Goal: Task Accomplishment & Management: Complete application form

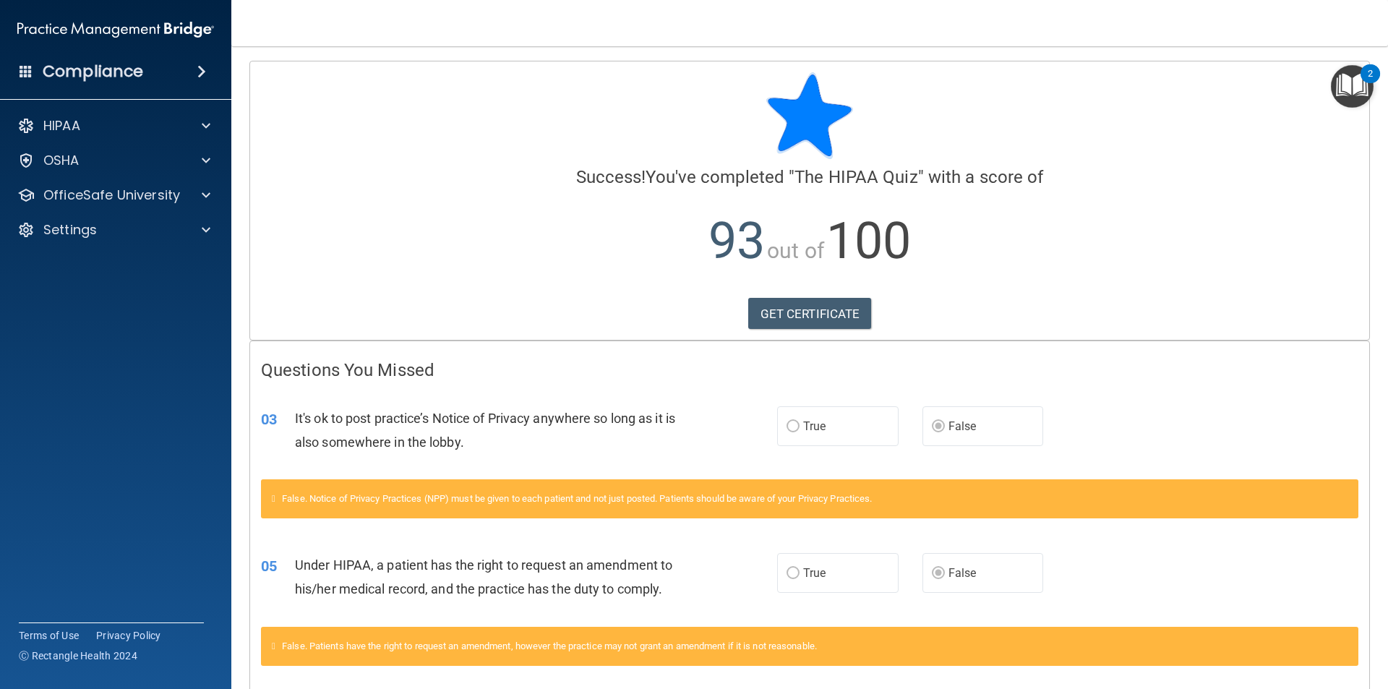
scroll to position [63, 0]
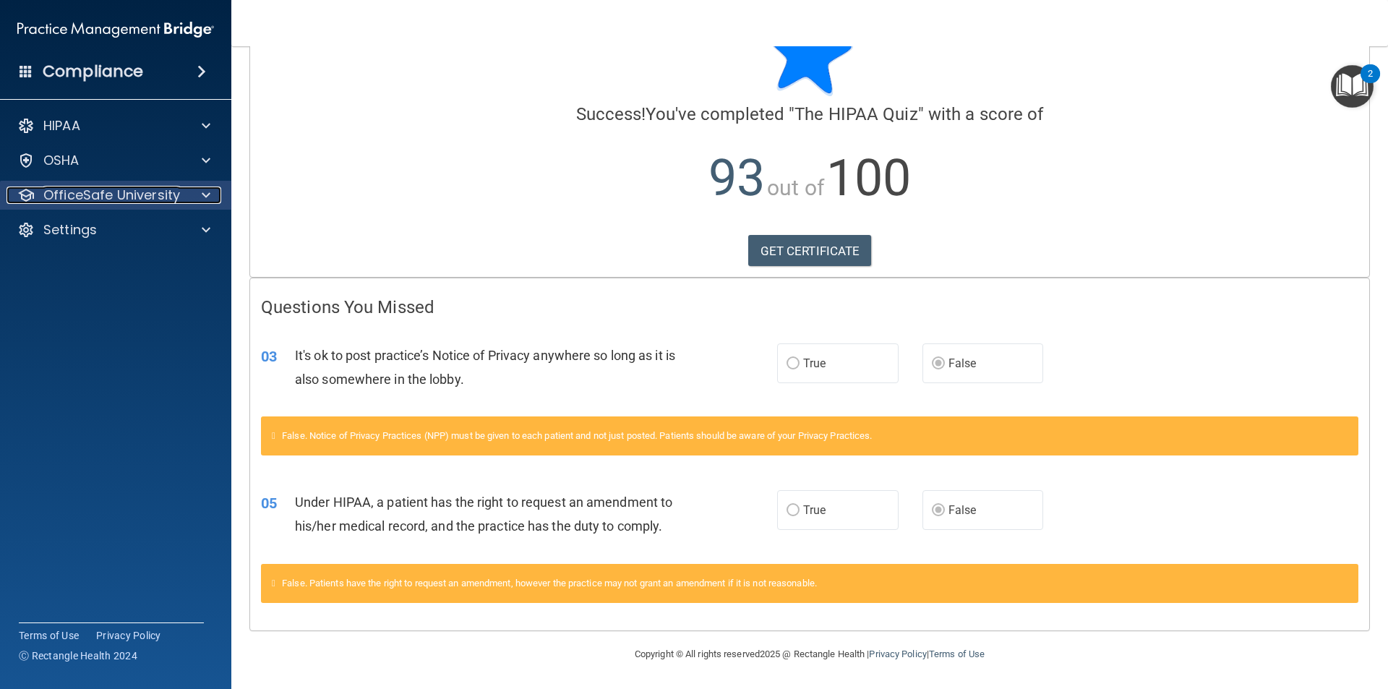
click at [201, 194] on div at bounding box center [204, 195] width 36 height 17
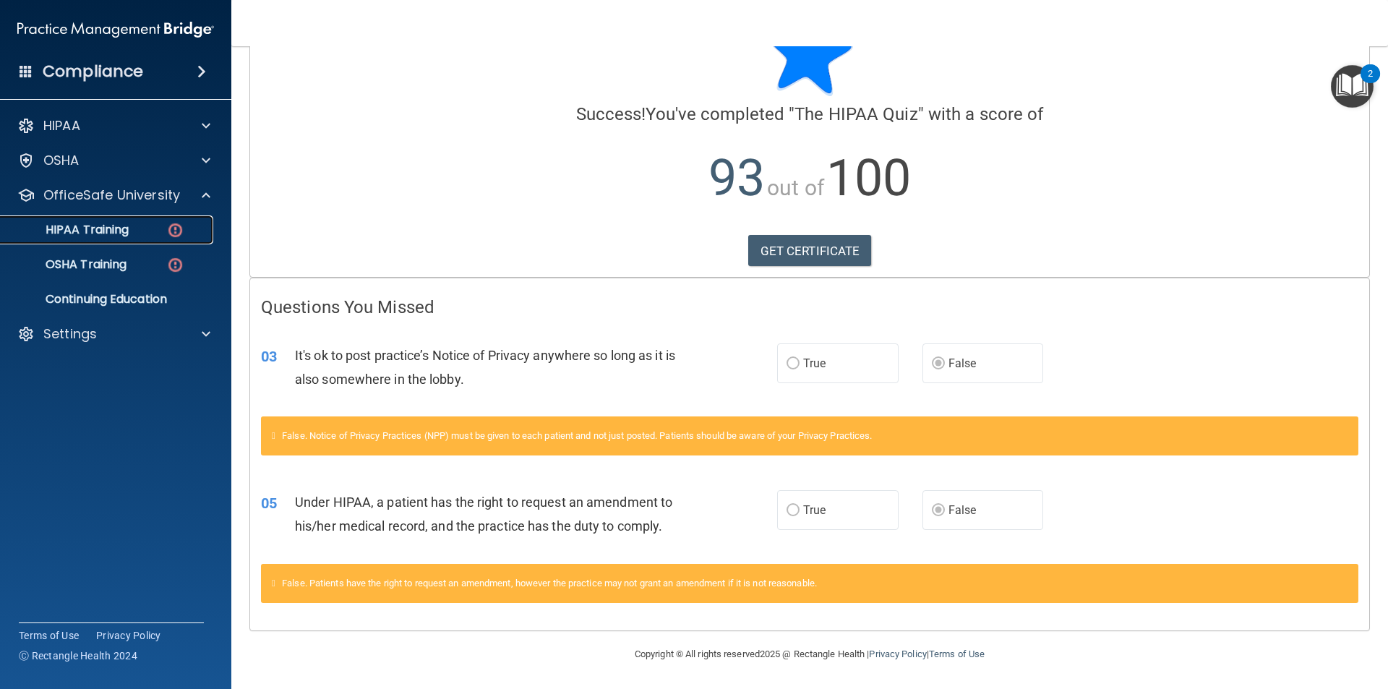
click at [129, 222] on link "HIPAA Training" at bounding box center [100, 229] width 228 height 29
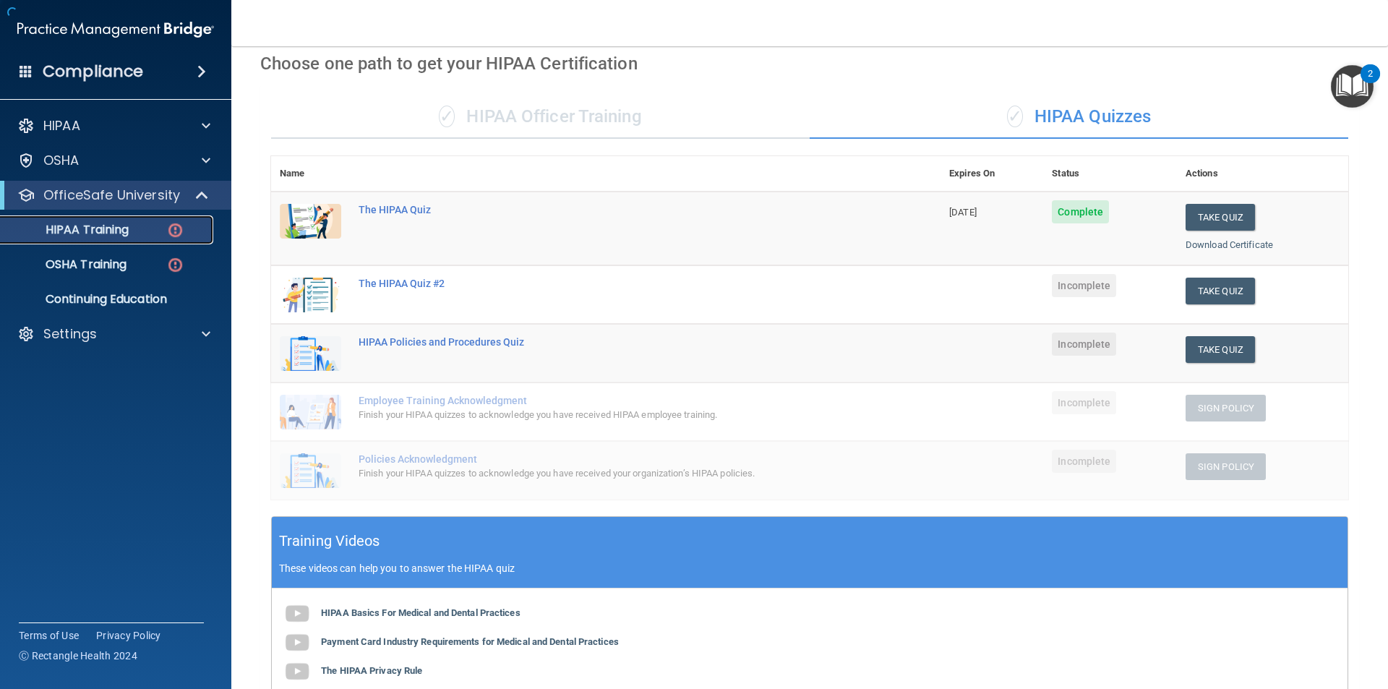
scroll to position [339, 0]
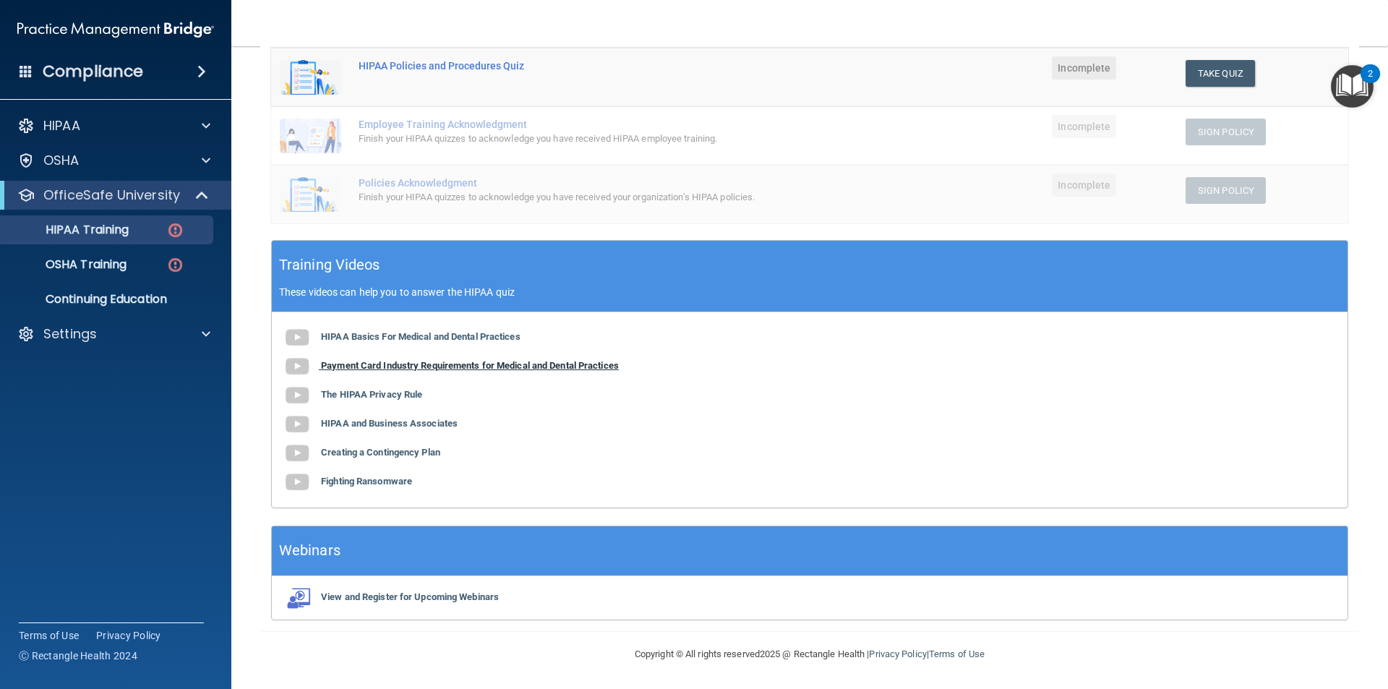
click at [309, 368] on img at bounding box center [297, 366] width 29 height 29
click at [337, 392] on b "The HIPAA Privacy Rule" at bounding box center [371, 394] width 101 height 11
click at [427, 427] on b "HIPAA and Business Associates" at bounding box center [389, 423] width 137 height 11
click at [390, 449] on b "Creating a Contingency Plan" at bounding box center [380, 452] width 119 height 11
click at [372, 477] on b "Fighting Ransomware" at bounding box center [366, 481] width 91 height 11
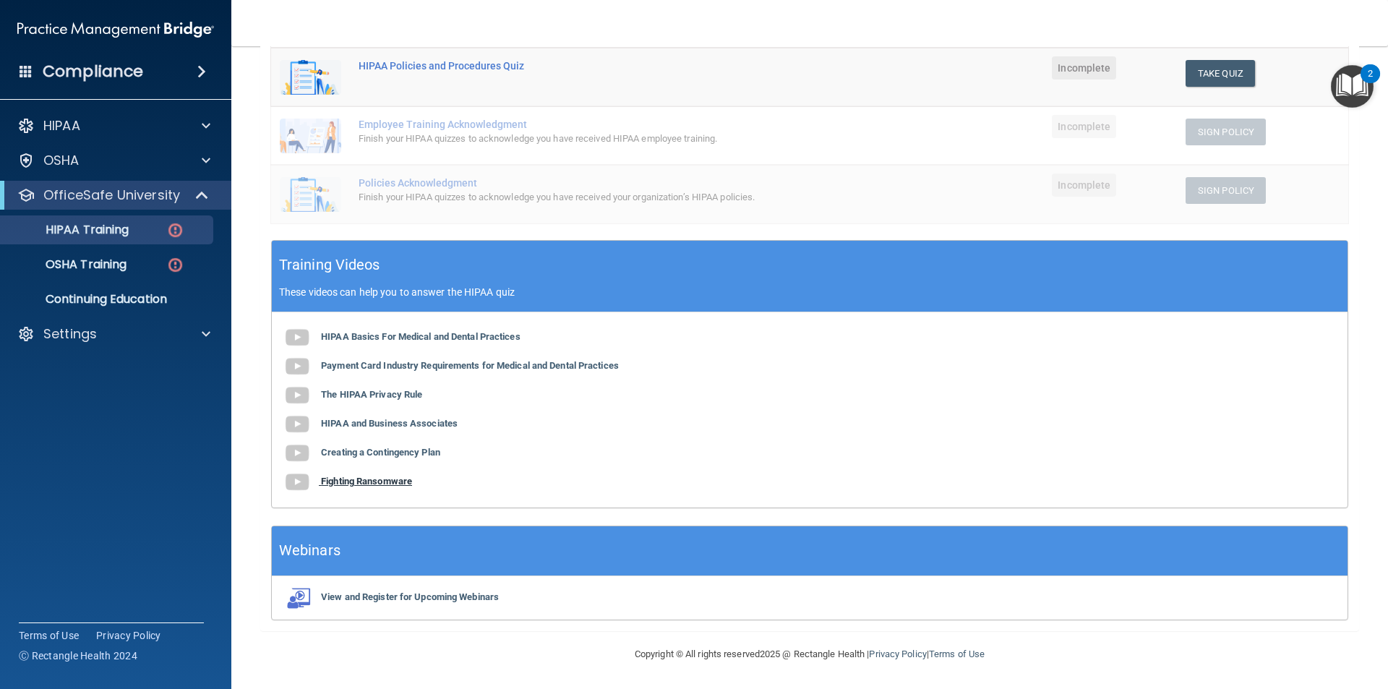
click at [349, 482] on b "Fighting Ransomware" at bounding box center [366, 481] width 91 height 11
click at [137, 303] on p "Continuing Education" at bounding box center [107, 299] width 197 height 14
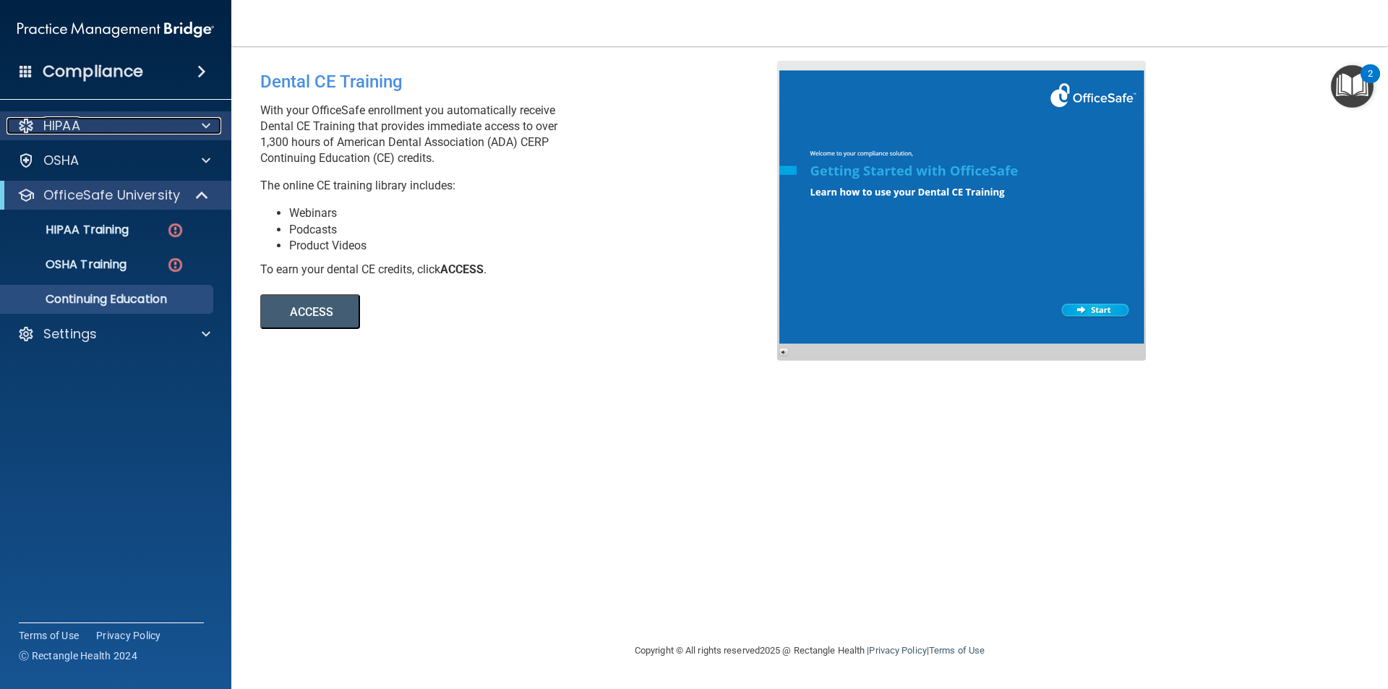
click at [98, 125] on div "HIPAA" at bounding box center [96, 125] width 179 height 17
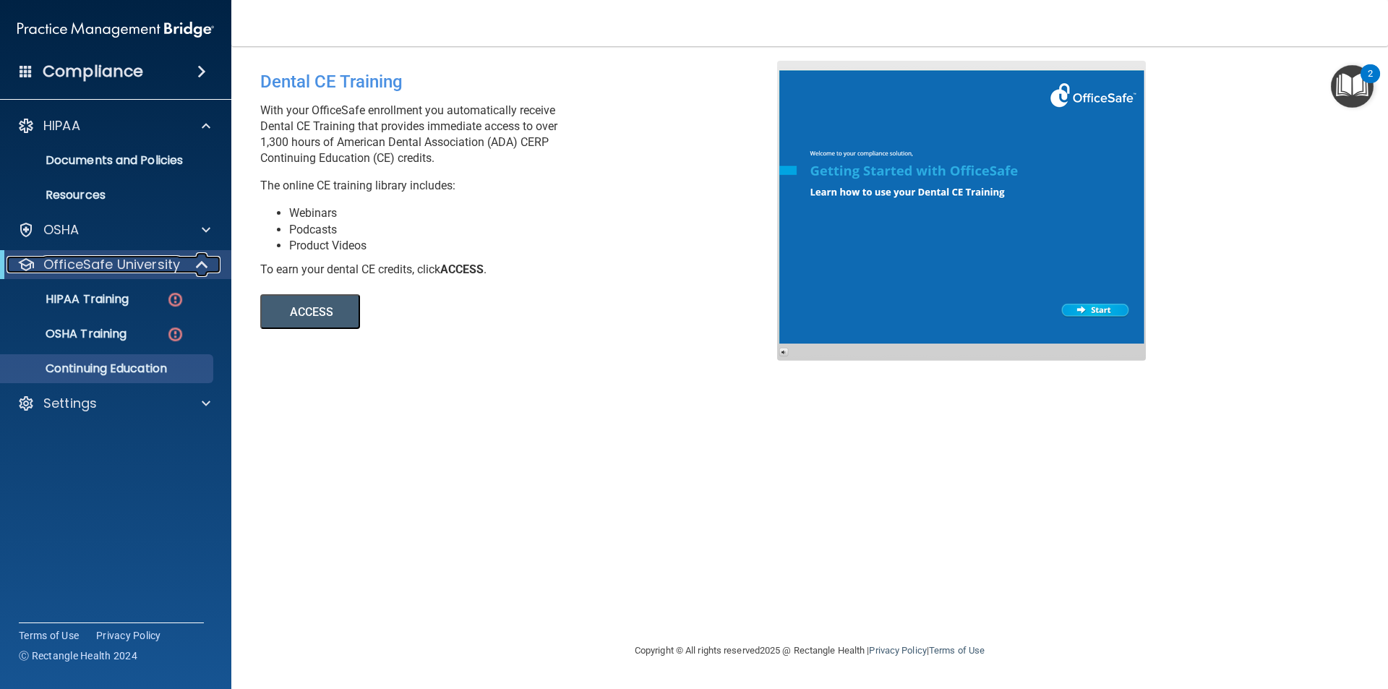
click at [139, 268] on p "OfficeSafe University" at bounding box center [111, 264] width 137 height 17
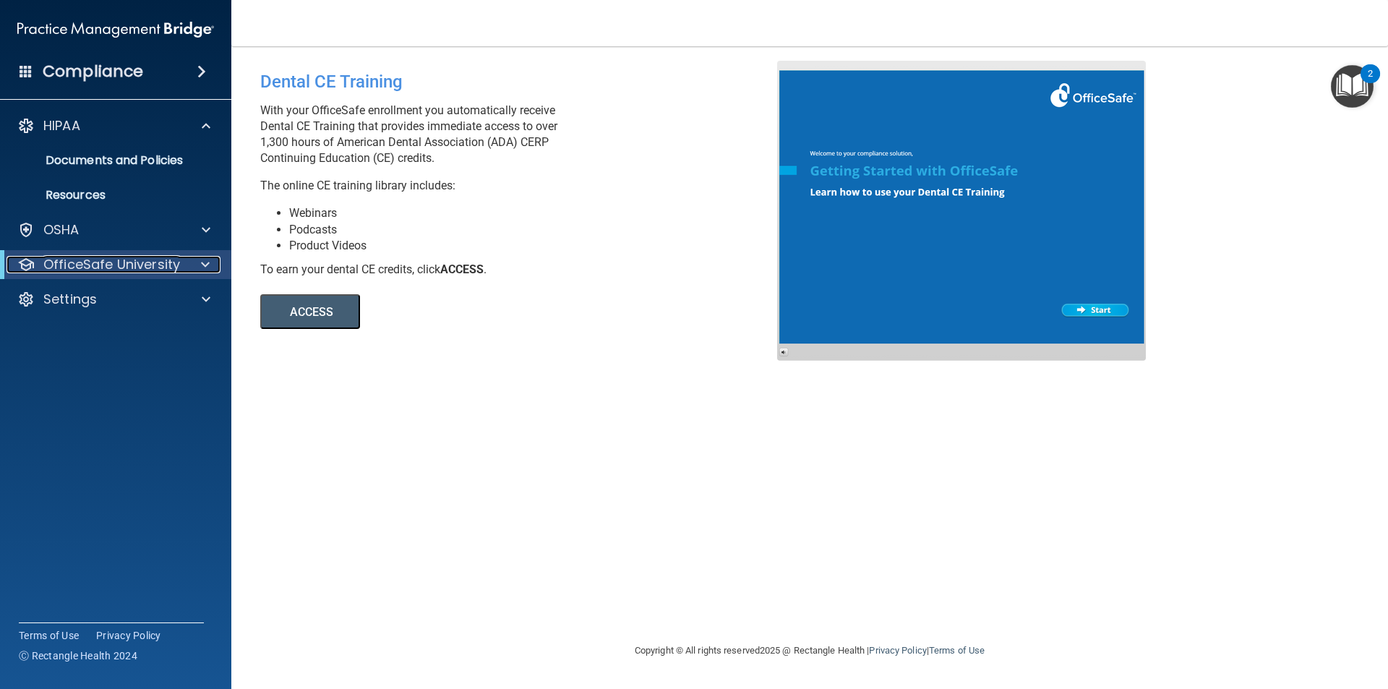
click at [208, 263] on span at bounding box center [205, 264] width 9 height 17
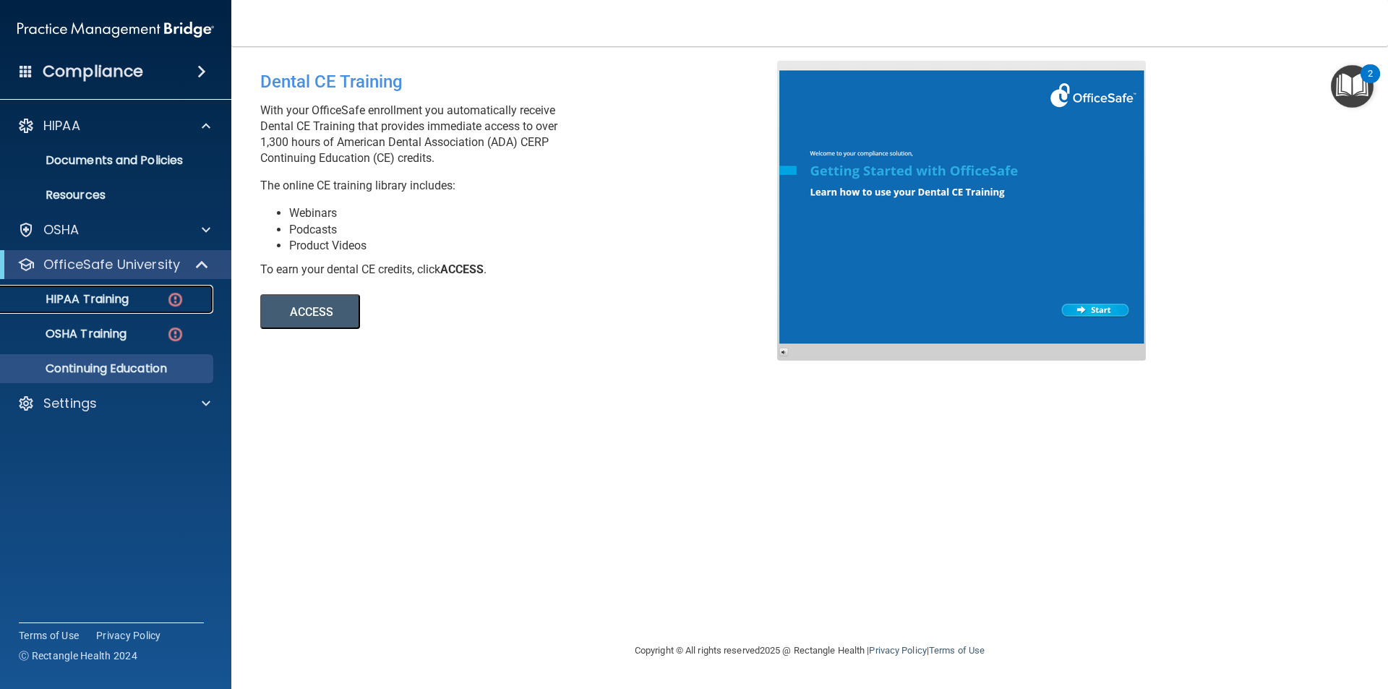
click at [124, 296] on p "HIPAA Training" at bounding box center [68, 299] width 119 height 14
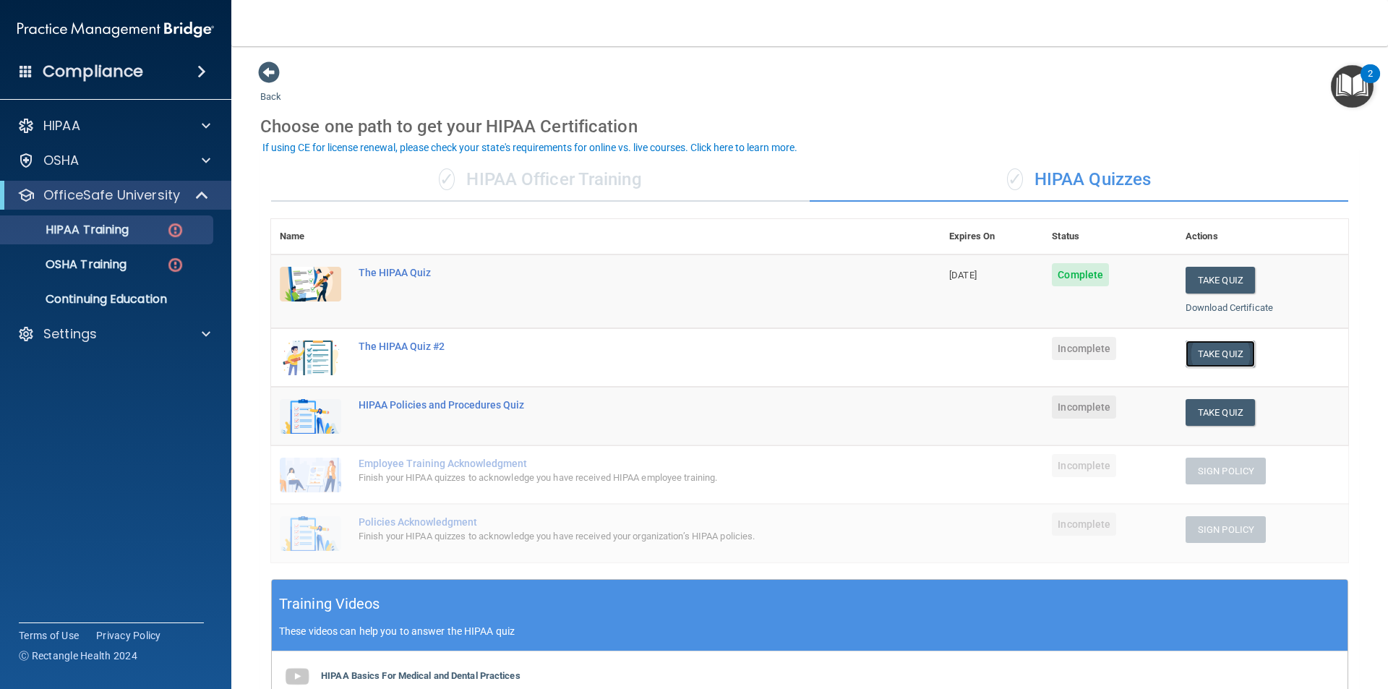
click at [1201, 349] on button "Take Quiz" at bounding box center [1220, 354] width 69 height 27
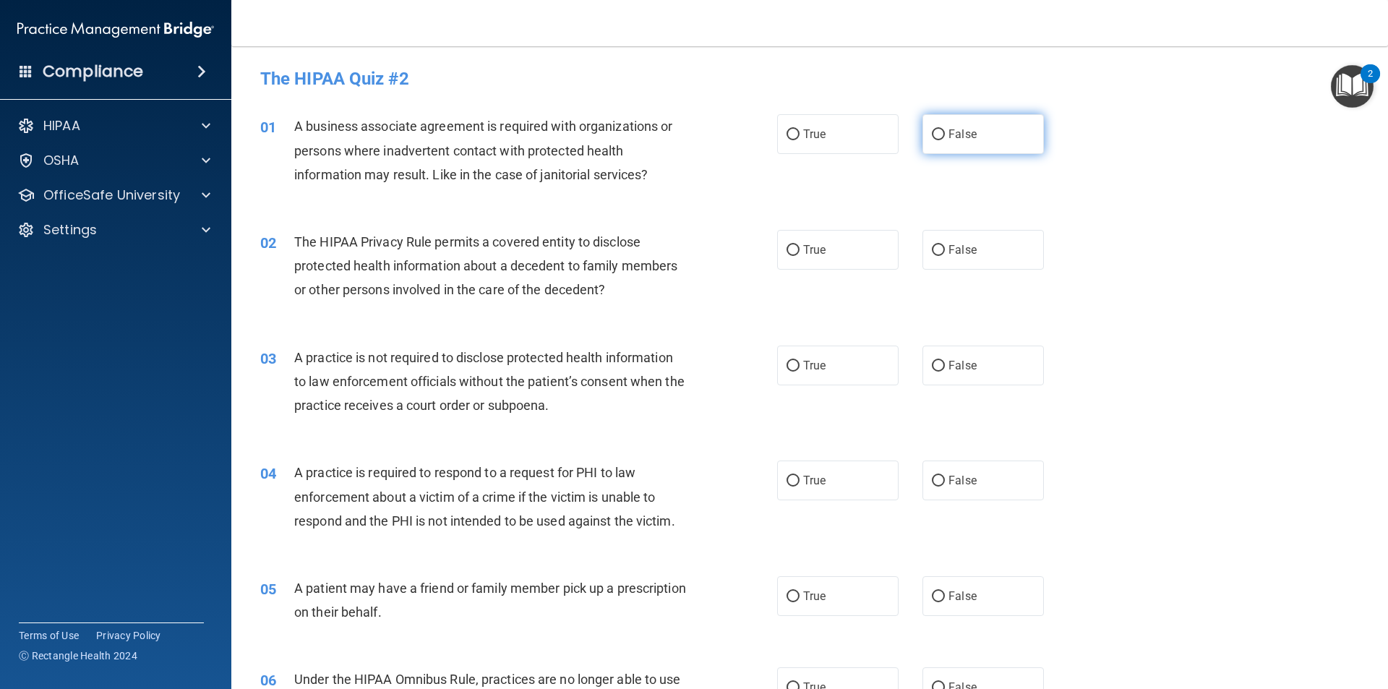
click at [934, 132] on input "False" at bounding box center [938, 134] width 13 height 11
radio input "true"
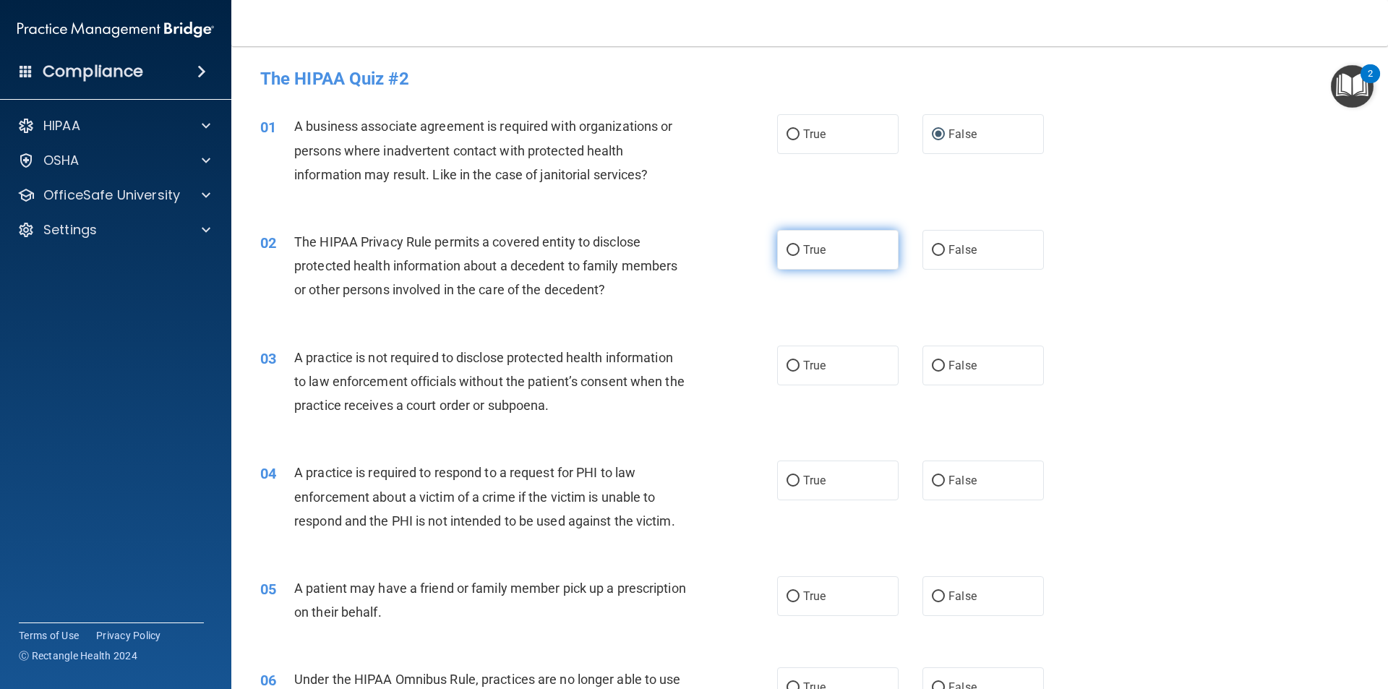
click at [792, 247] on input "True" at bounding box center [793, 250] width 13 height 11
radio input "true"
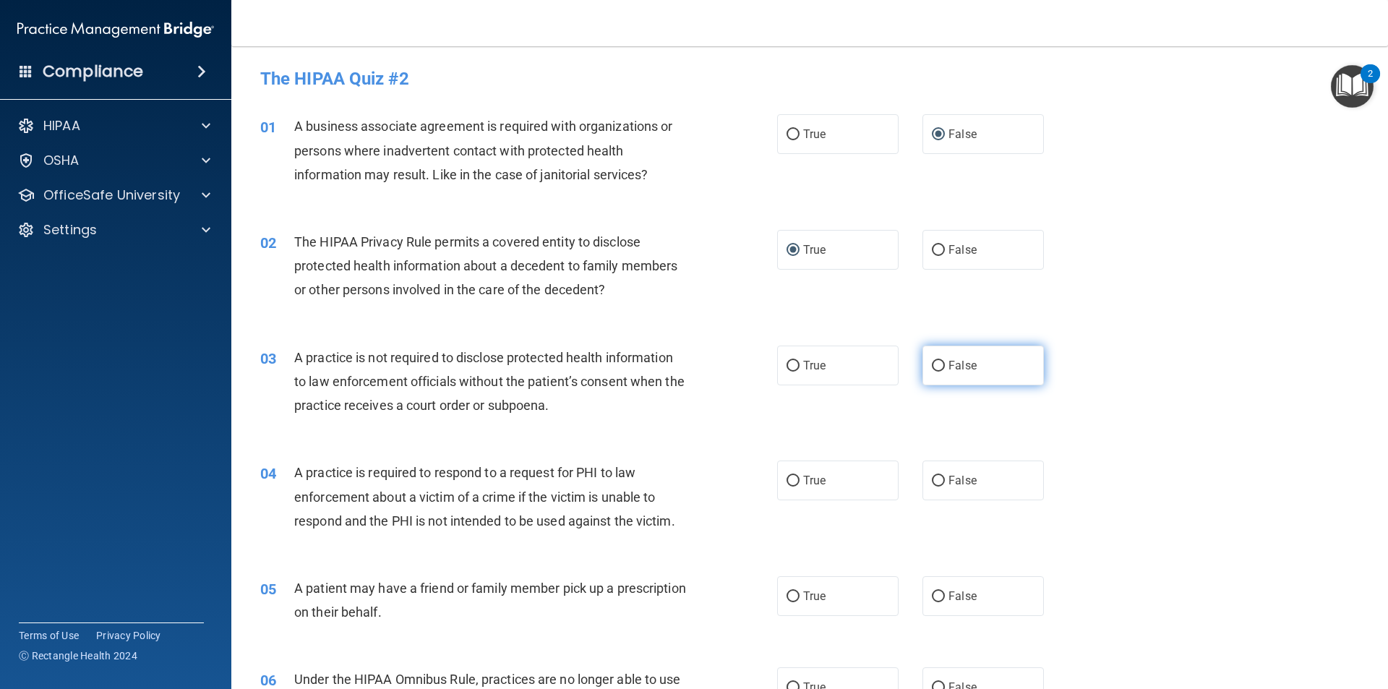
click at [932, 364] on input "False" at bounding box center [938, 366] width 13 height 11
radio input "true"
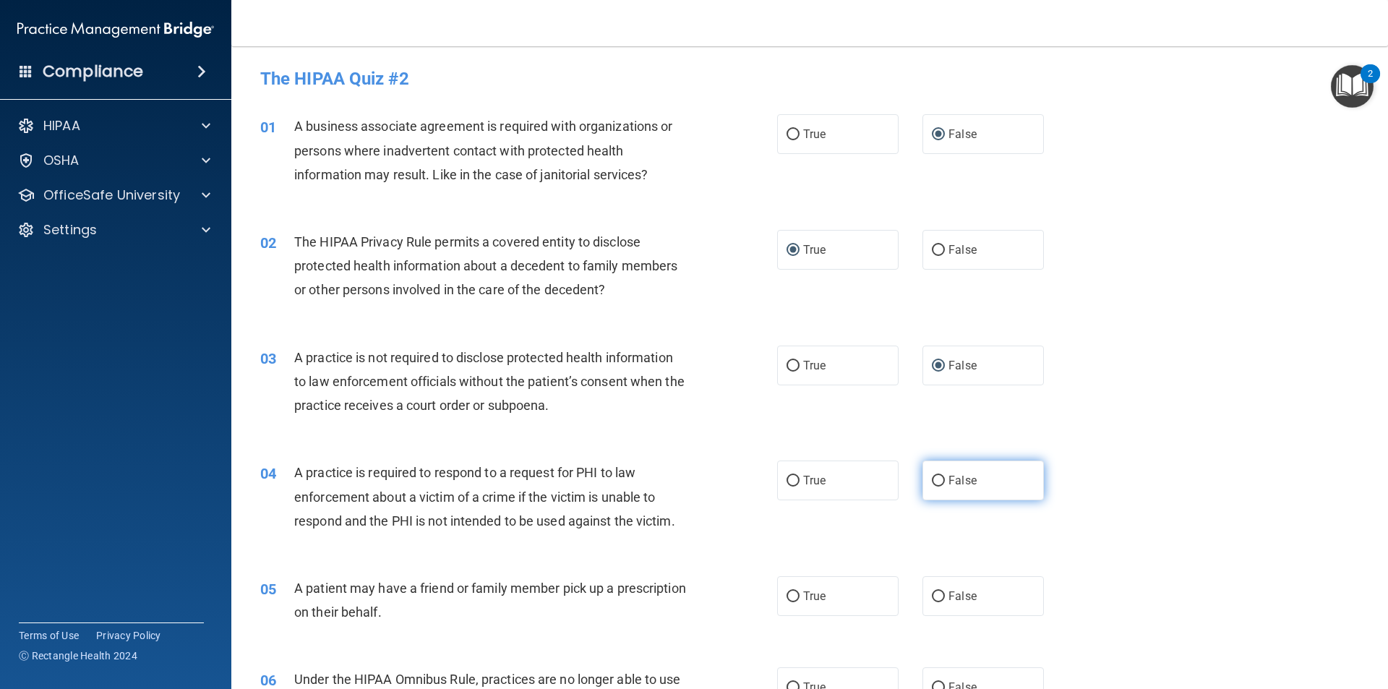
click at [937, 479] on input "False" at bounding box center [938, 481] width 13 height 11
radio input "true"
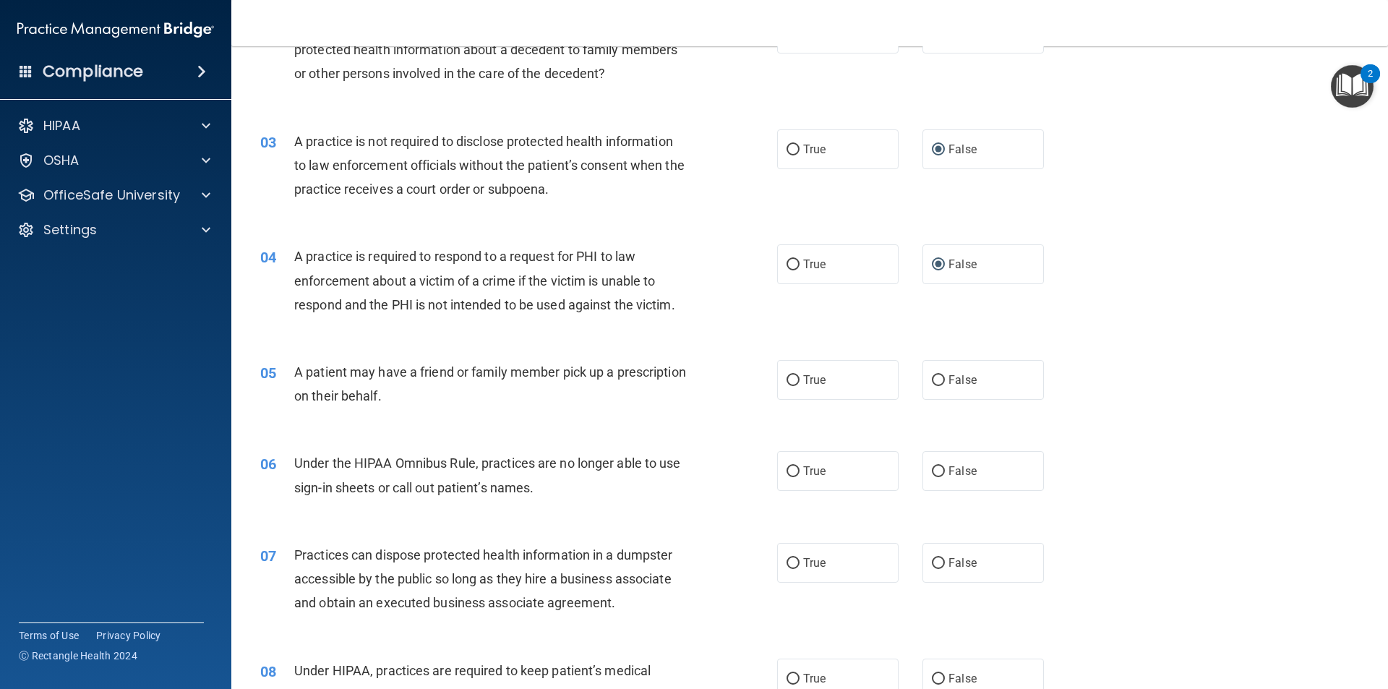
scroll to position [217, 0]
click at [787, 378] on input "True" at bounding box center [793, 380] width 13 height 11
radio input "true"
click at [932, 470] on input "False" at bounding box center [938, 471] width 13 height 11
radio input "true"
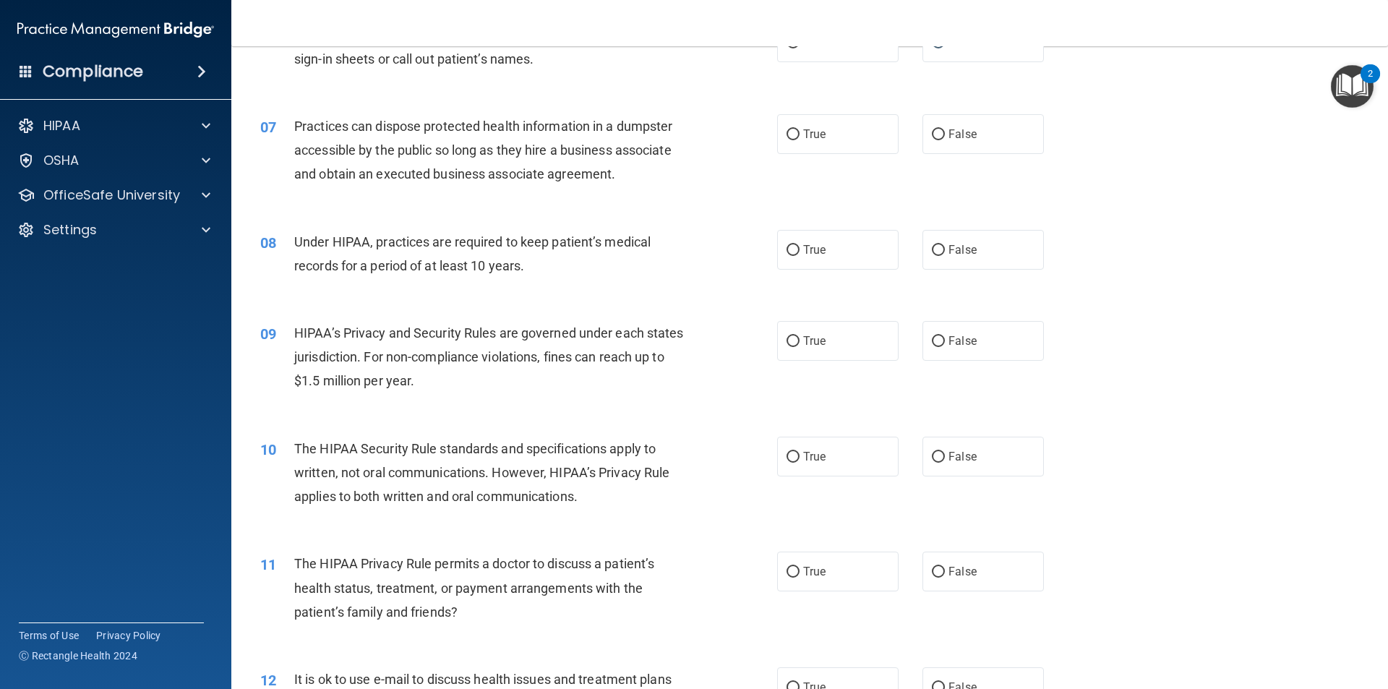
scroll to position [660, 0]
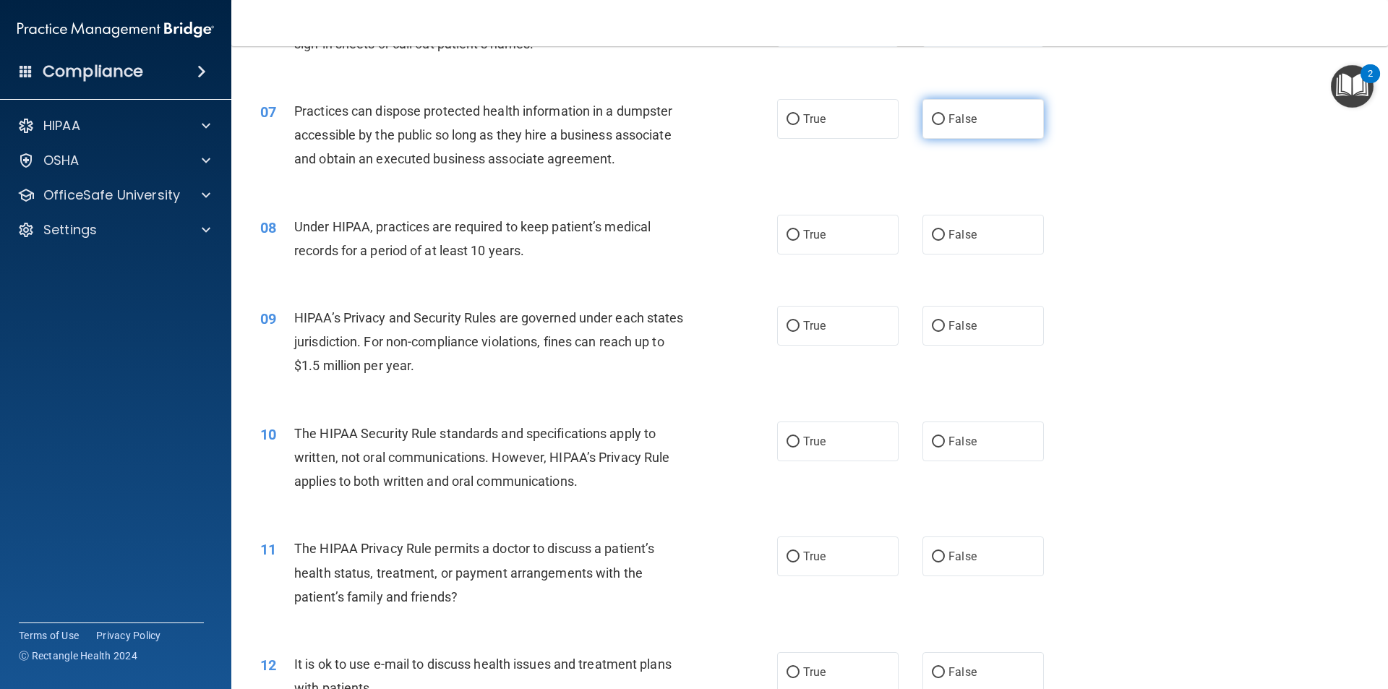
click at [932, 121] on input "False" at bounding box center [938, 119] width 13 height 11
radio input "true"
click at [935, 236] on input "False" at bounding box center [938, 235] width 13 height 11
radio input "true"
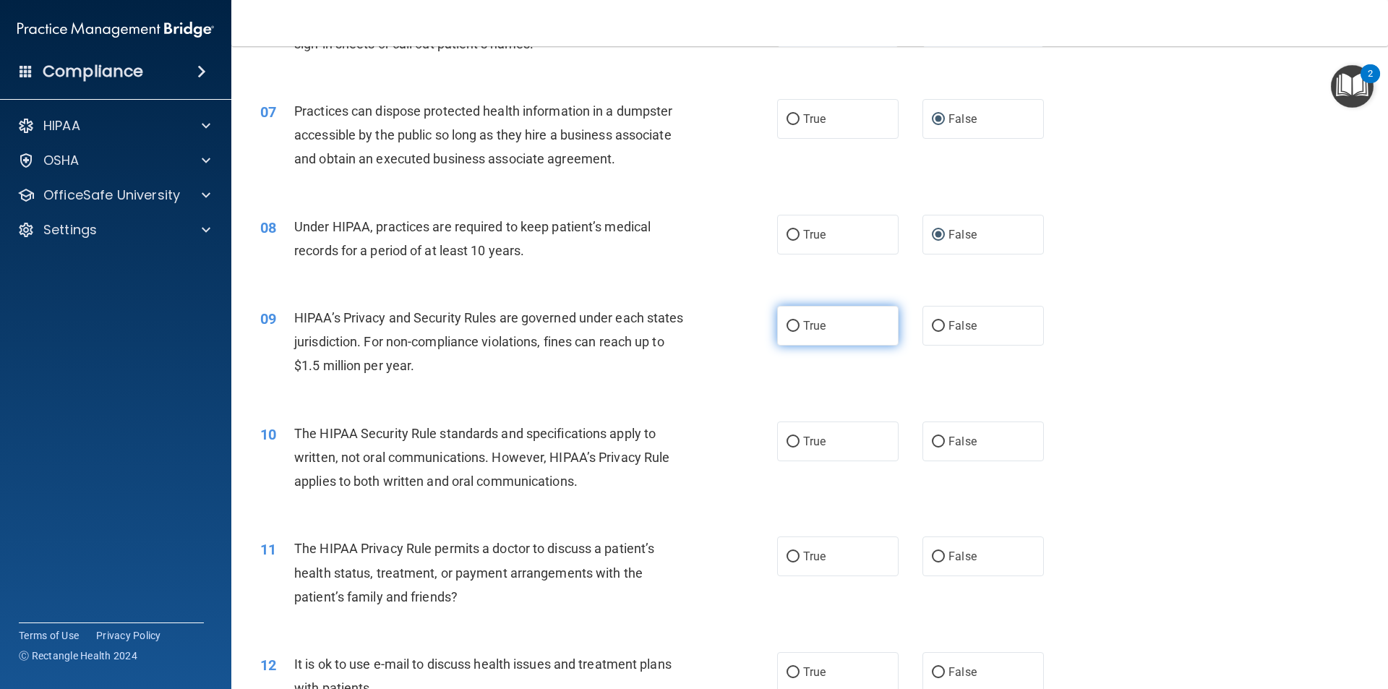
click at [787, 324] on input "True" at bounding box center [793, 326] width 13 height 11
radio input "true"
click at [790, 437] on input "True" at bounding box center [793, 442] width 13 height 11
radio input "true"
click at [932, 554] on input "False" at bounding box center [938, 557] width 13 height 11
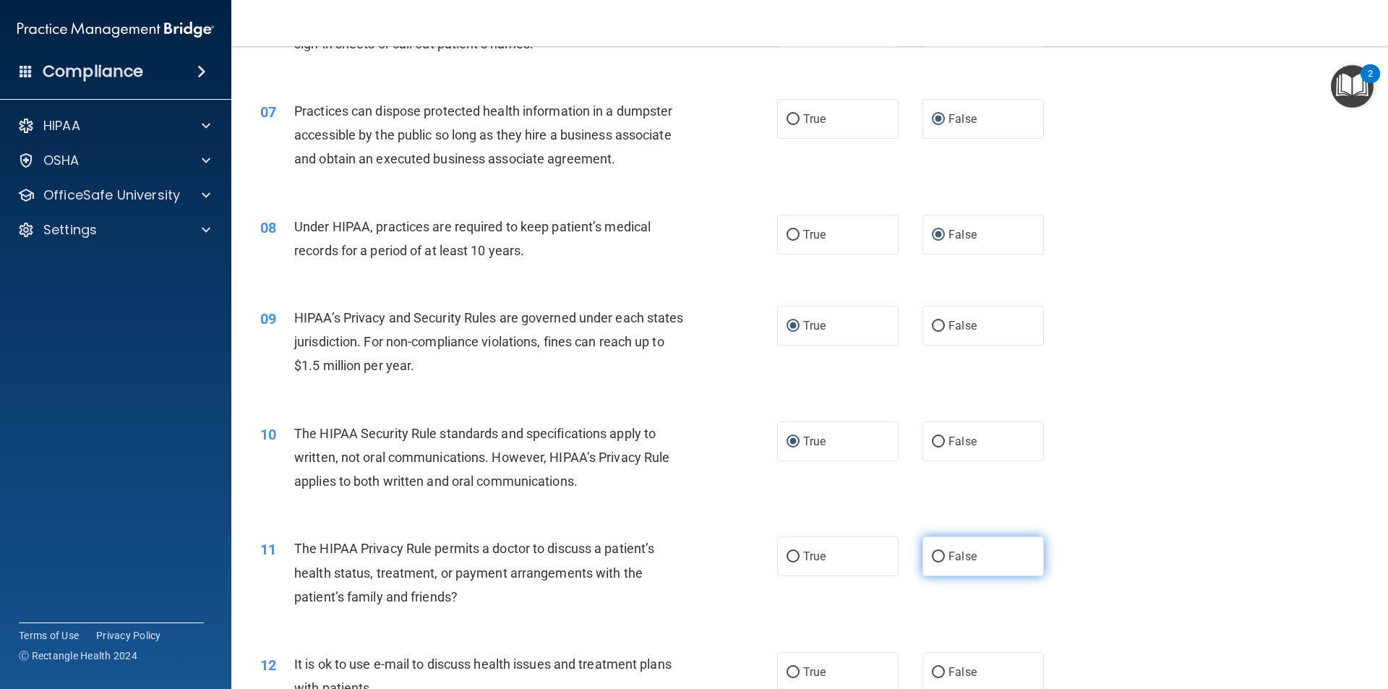
radio input "true"
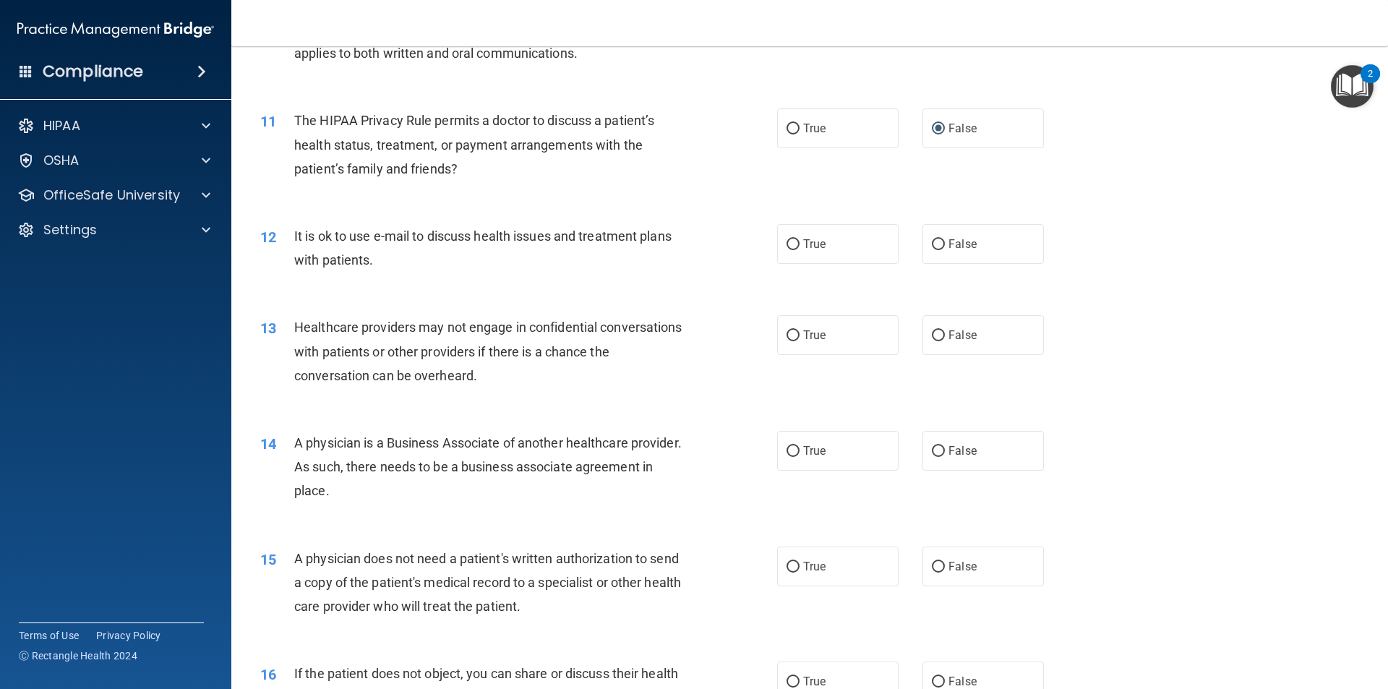
scroll to position [1093, 0]
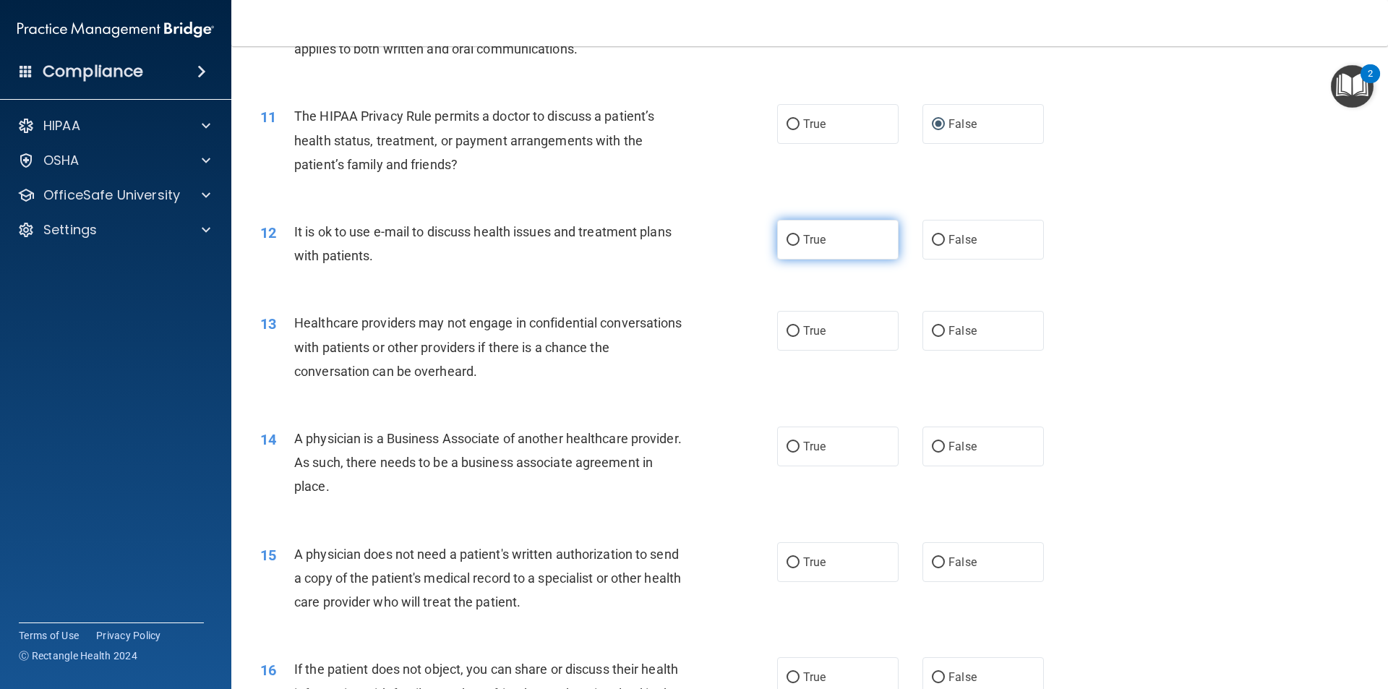
click at [790, 239] on input "True" at bounding box center [793, 240] width 13 height 11
radio input "true"
click at [787, 333] on input "True" at bounding box center [793, 331] width 13 height 11
radio input "true"
click at [935, 445] on input "False" at bounding box center [938, 447] width 13 height 11
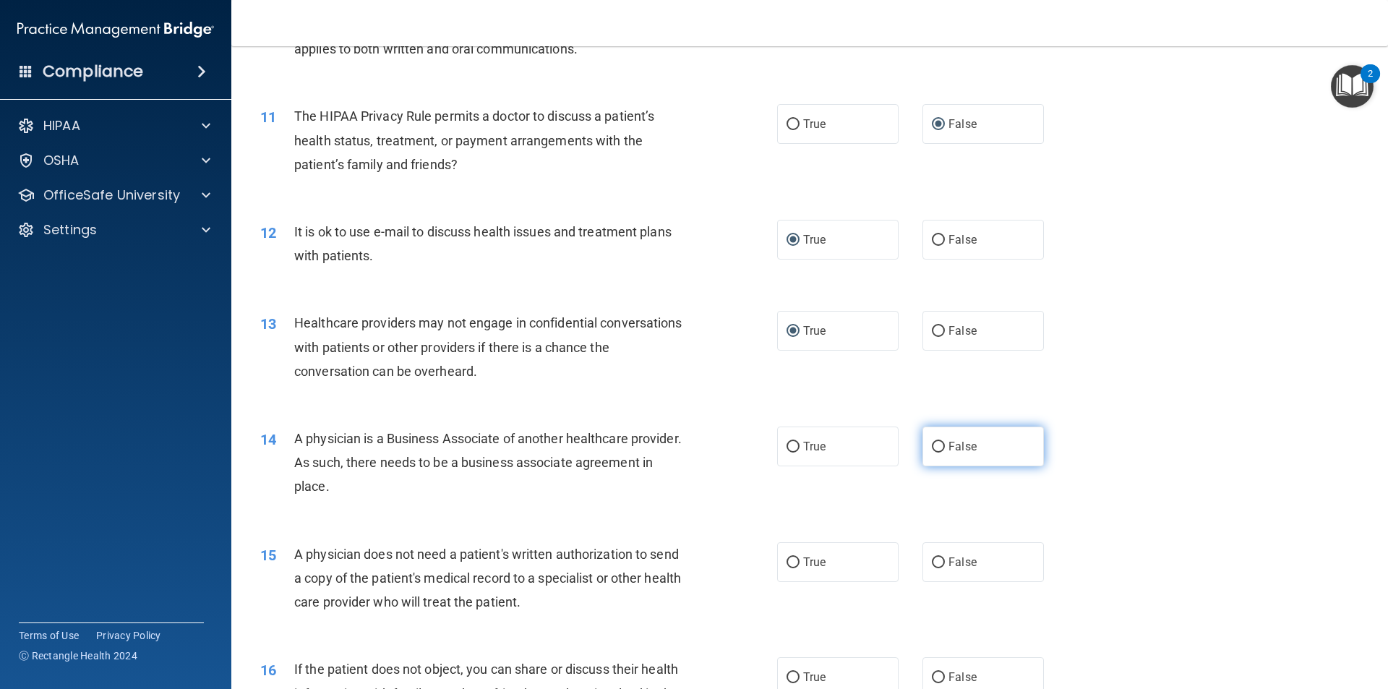
radio input "true"
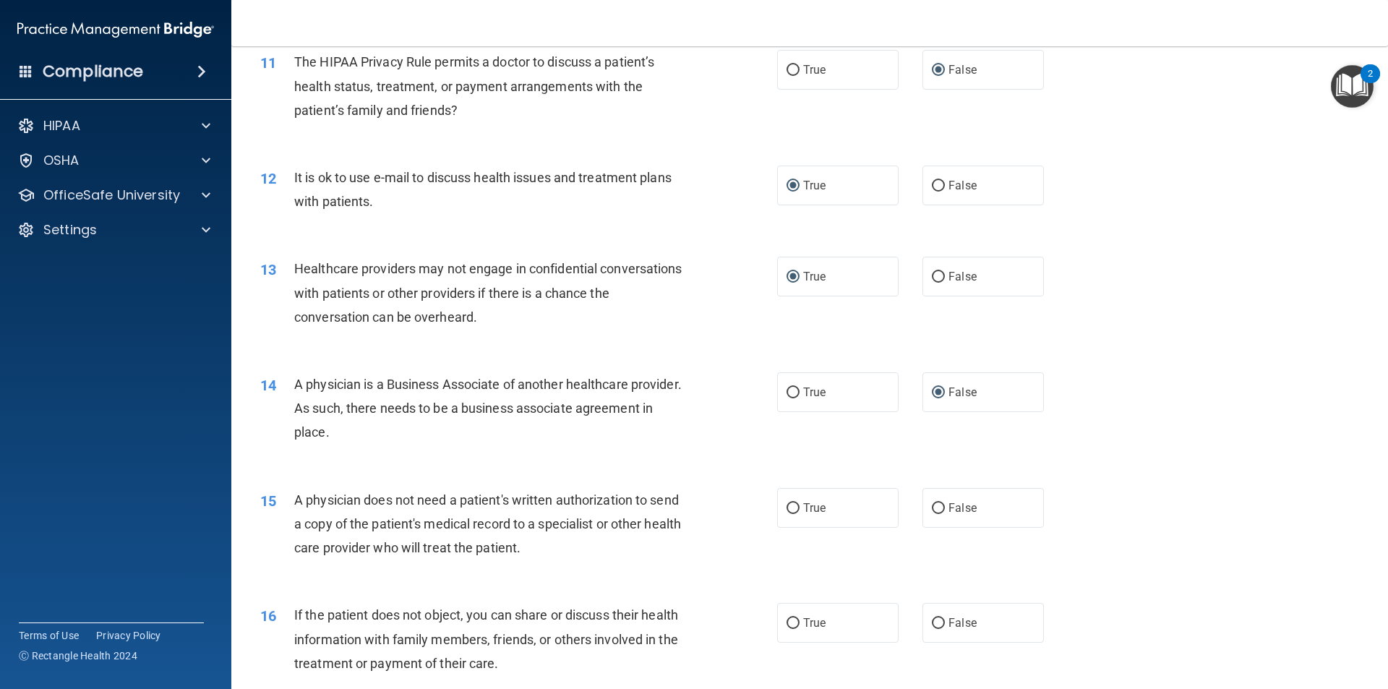
scroll to position [1237, 0]
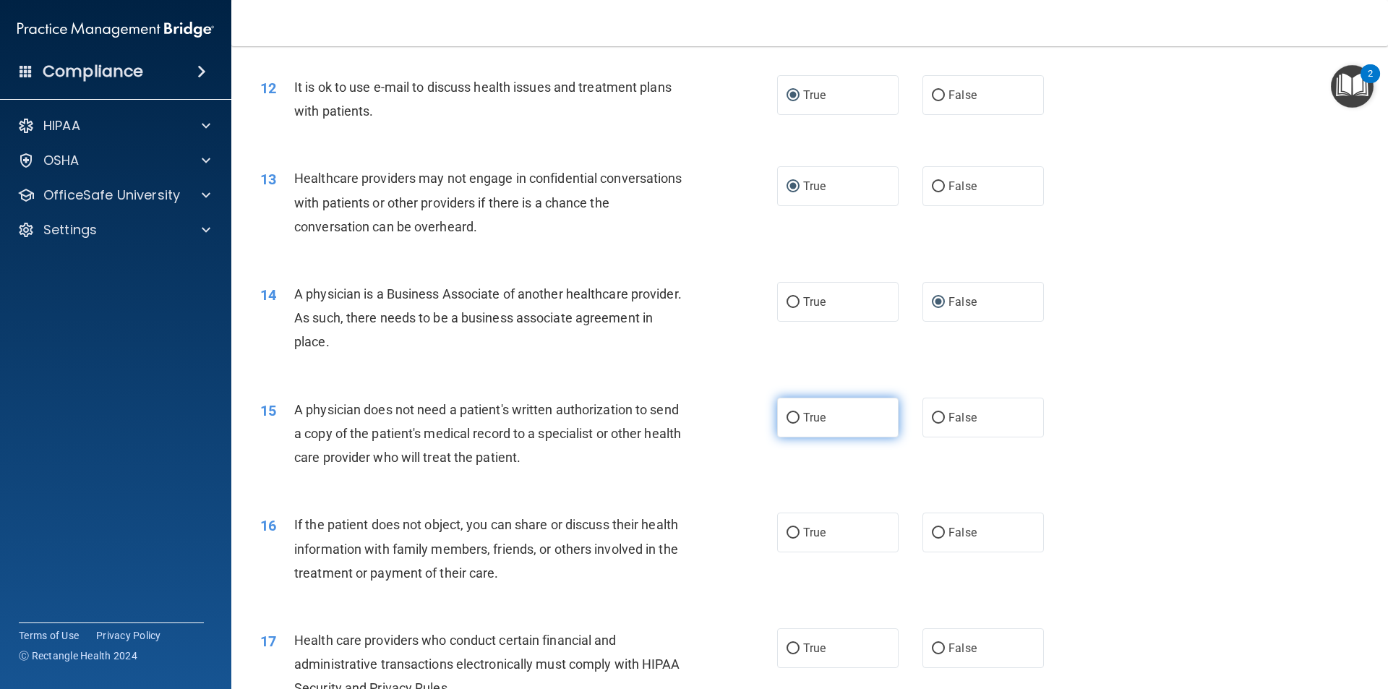
click at [787, 414] on input "True" at bounding box center [793, 418] width 13 height 11
radio input "true"
click at [933, 534] on input "False" at bounding box center [938, 533] width 13 height 11
radio input "true"
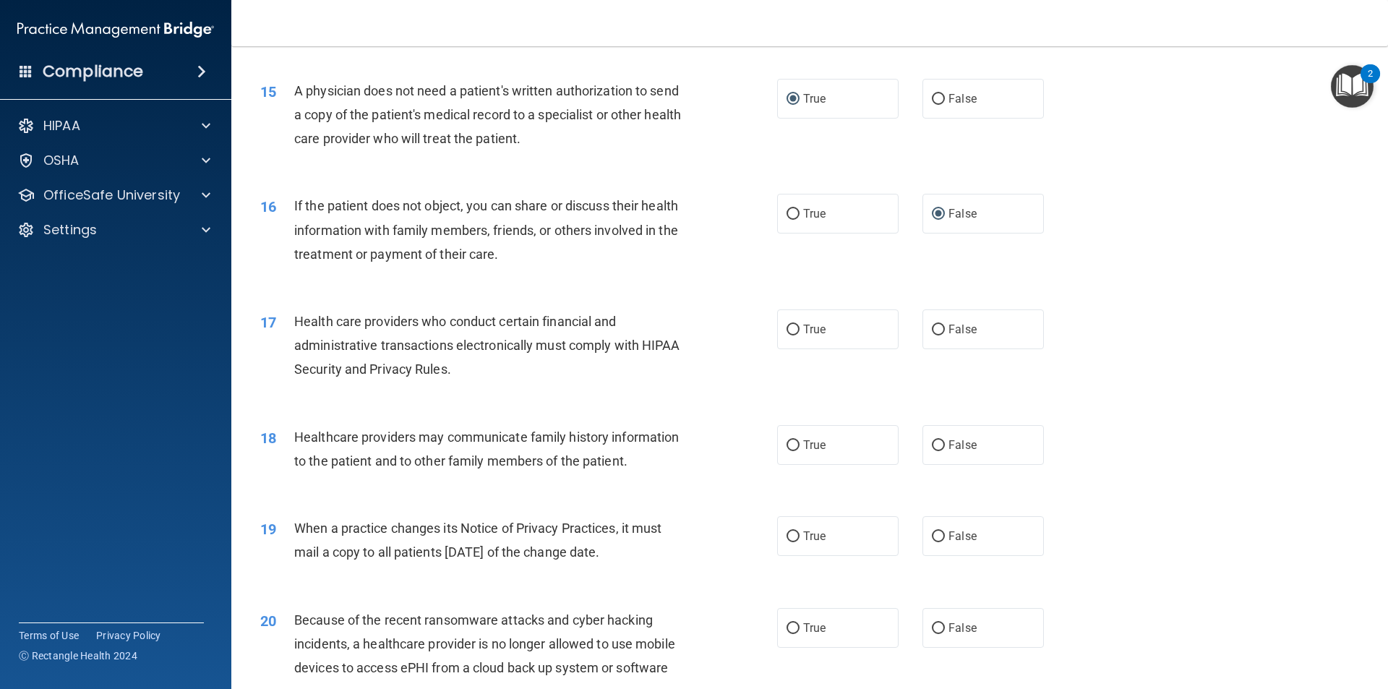
scroll to position [1587, 0]
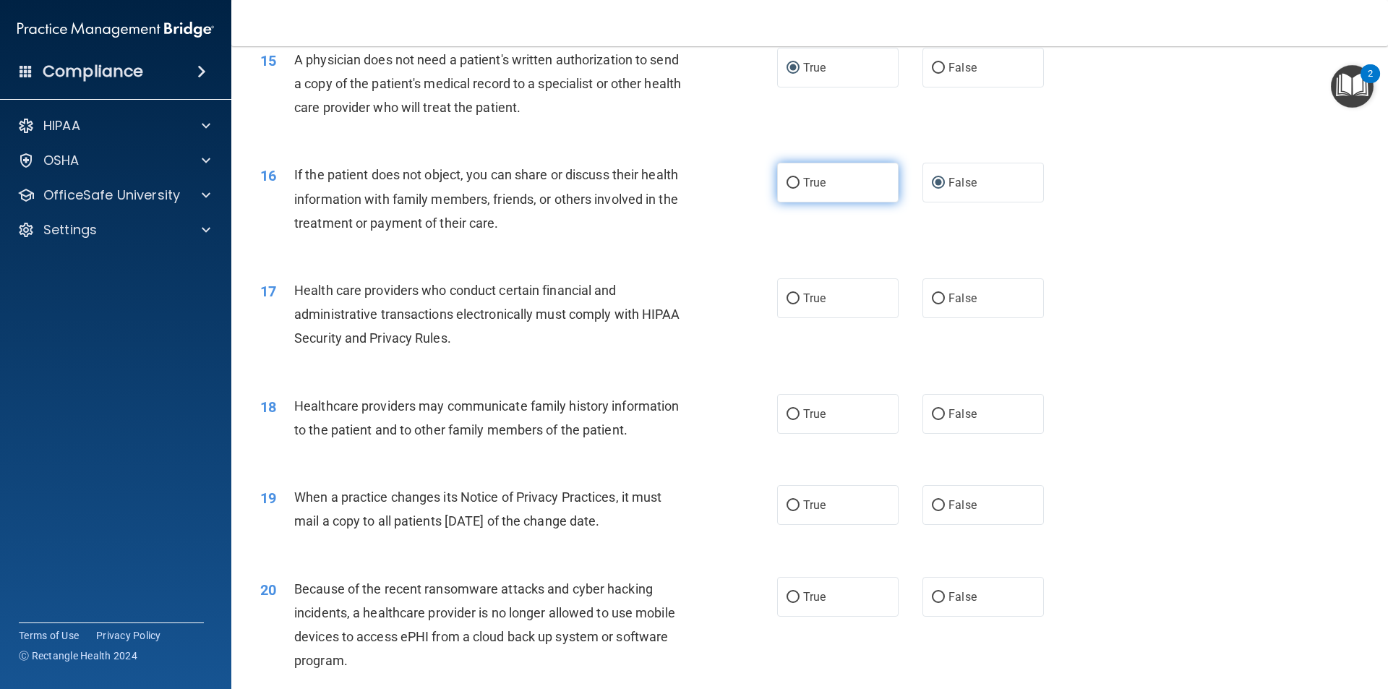
click at [789, 178] on input "True" at bounding box center [793, 183] width 13 height 11
radio input "true"
radio input "false"
click at [789, 298] on input "True" at bounding box center [793, 299] width 13 height 11
radio input "true"
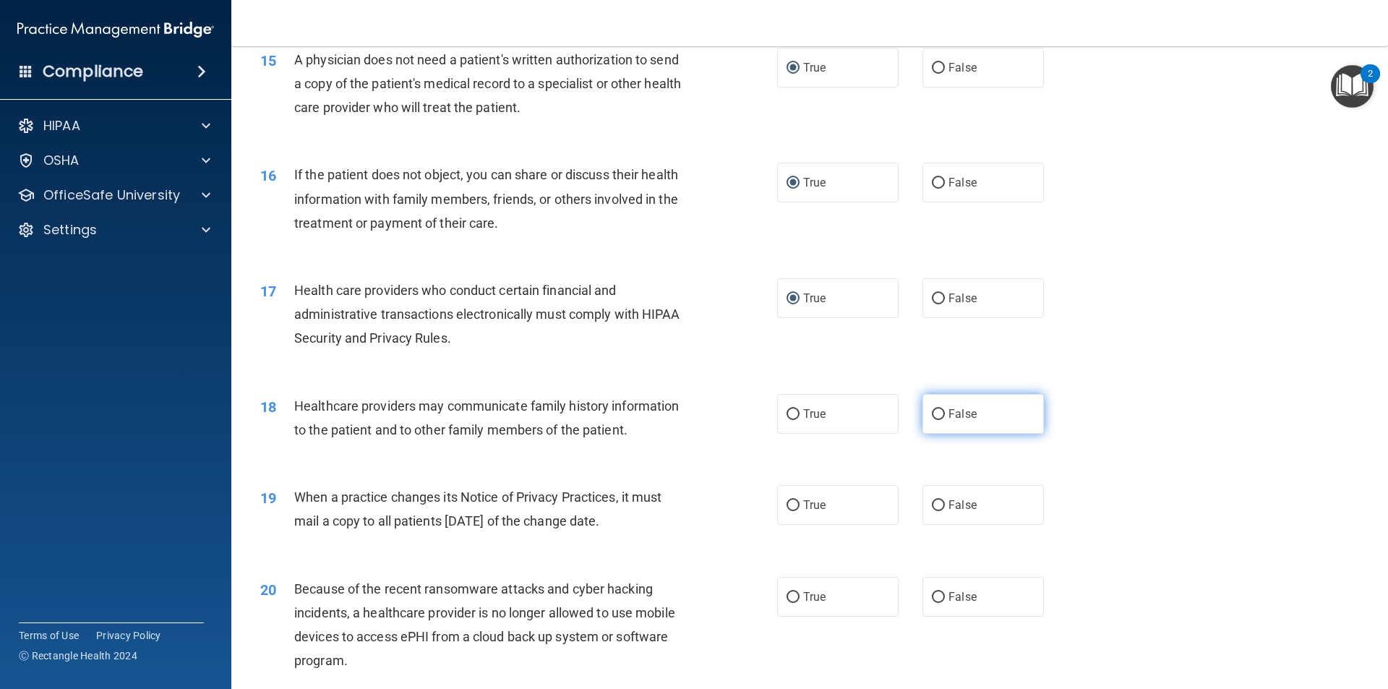
click at [932, 419] on input "False" at bounding box center [938, 414] width 13 height 11
radio input "true"
click at [932, 500] on input "False" at bounding box center [938, 505] width 13 height 11
radio input "true"
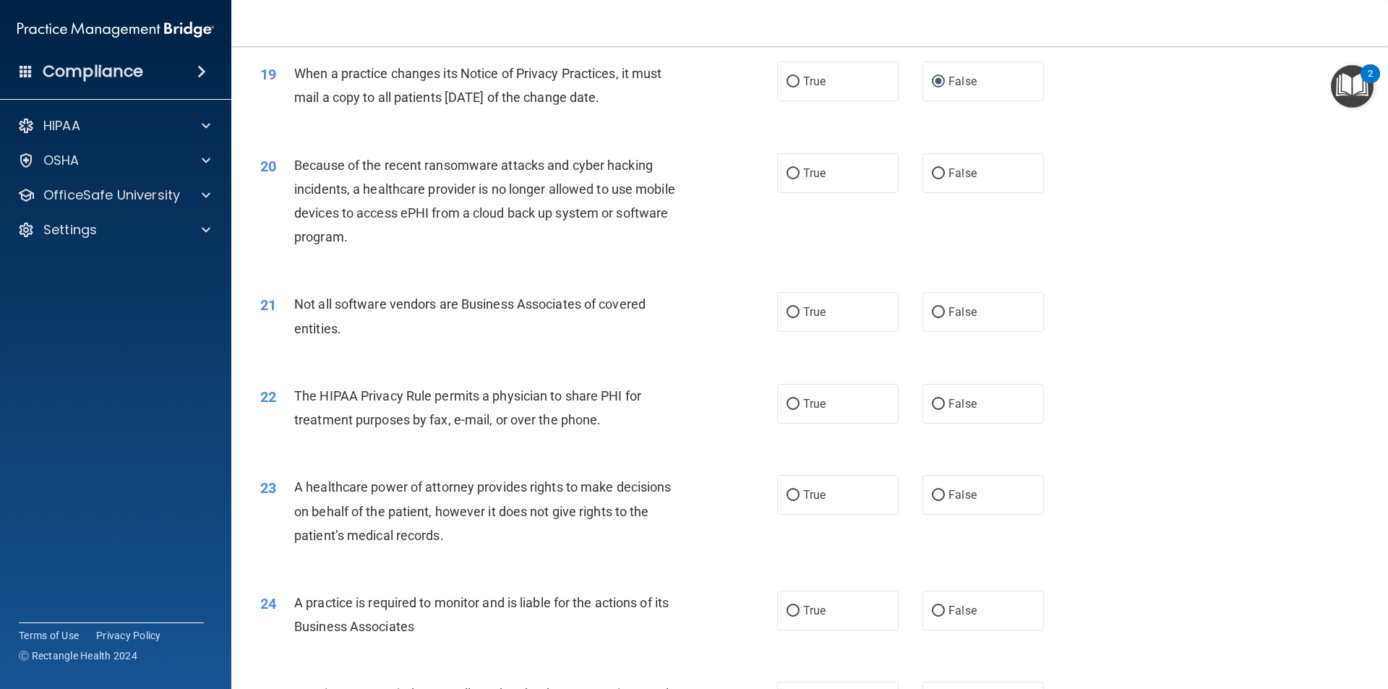
scroll to position [2031, 0]
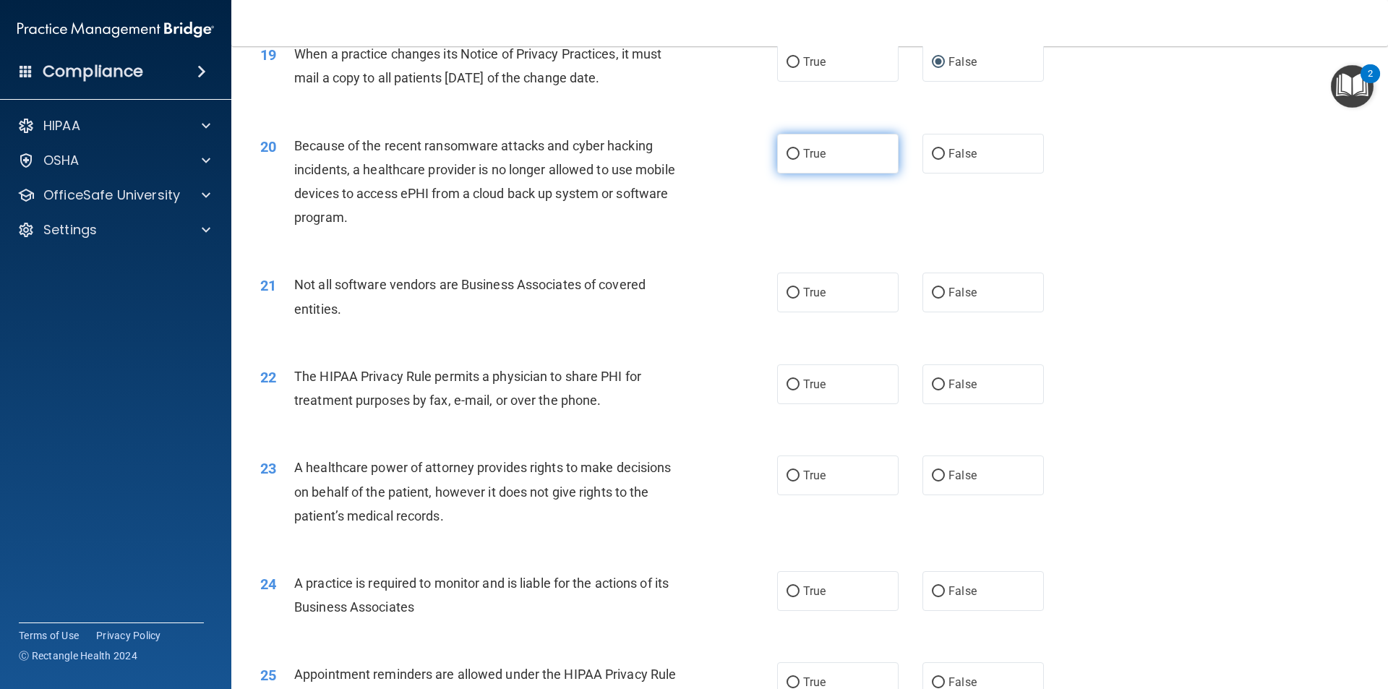
click at [787, 149] on input "True" at bounding box center [793, 154] width 13 height 11
radio input "true"
click at [787, 294] on input "True" at bounding box center [793, 293] width 13 height 11
radio input "true"
click at [787, 380] on input "True" at bounding box center [793, 385] width 13 height 11
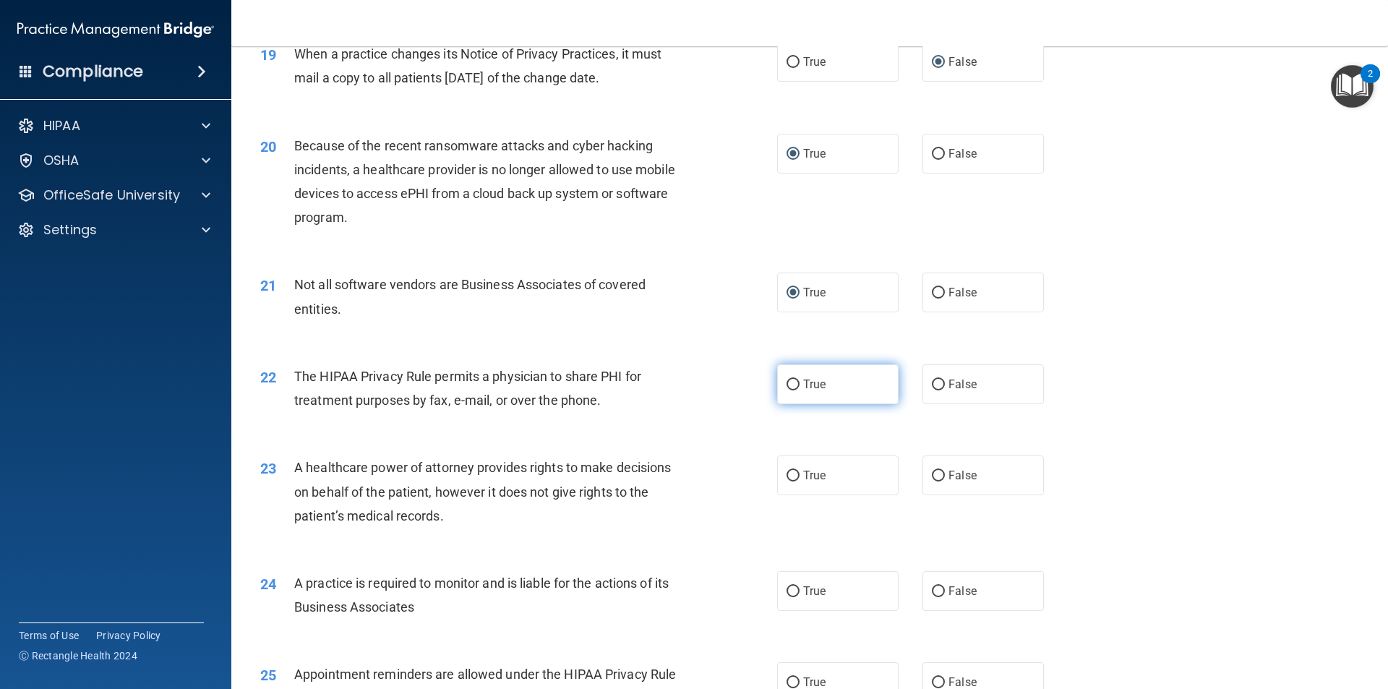
radio input "true"
click at [932, 477] on input "False" at bounding box center [938, 476] width 13 height 11
radio input "true"
click at [787, 592] on input "True" at bounding box center [793, 591] width 13 height 11
radio input "true"
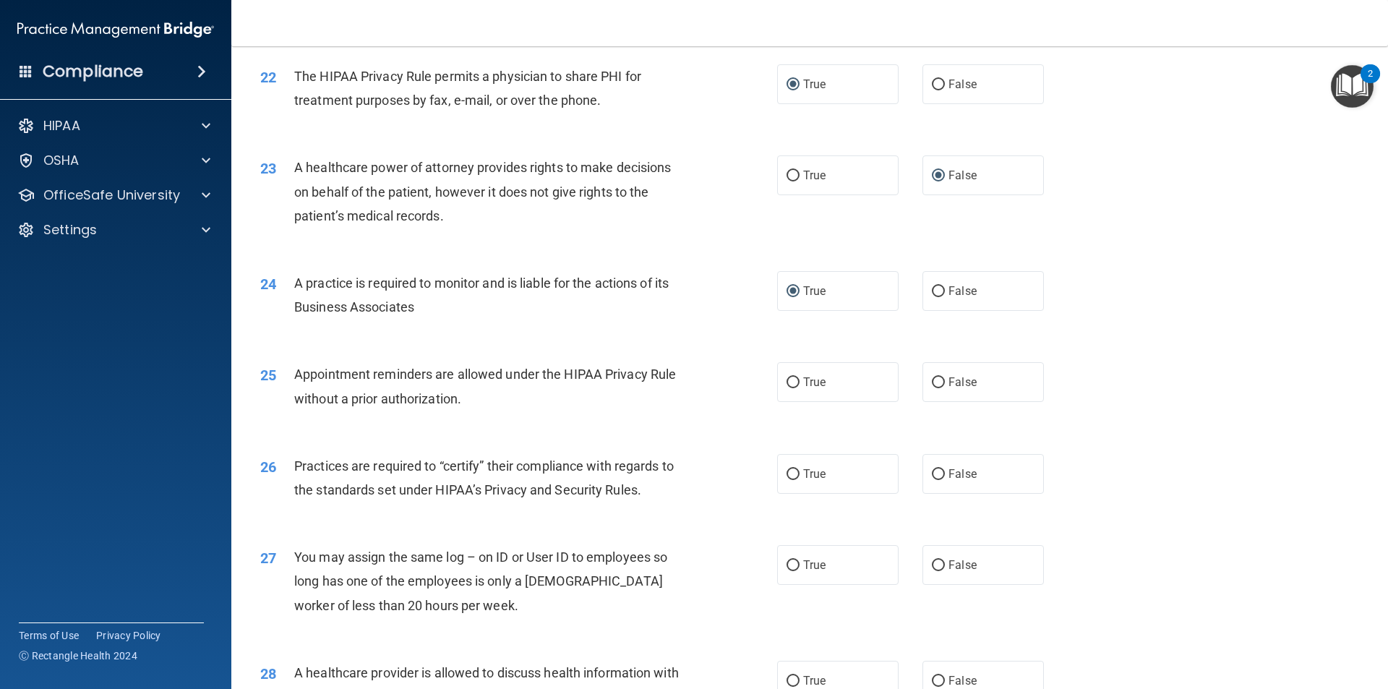
scroll to position [2342, 0]
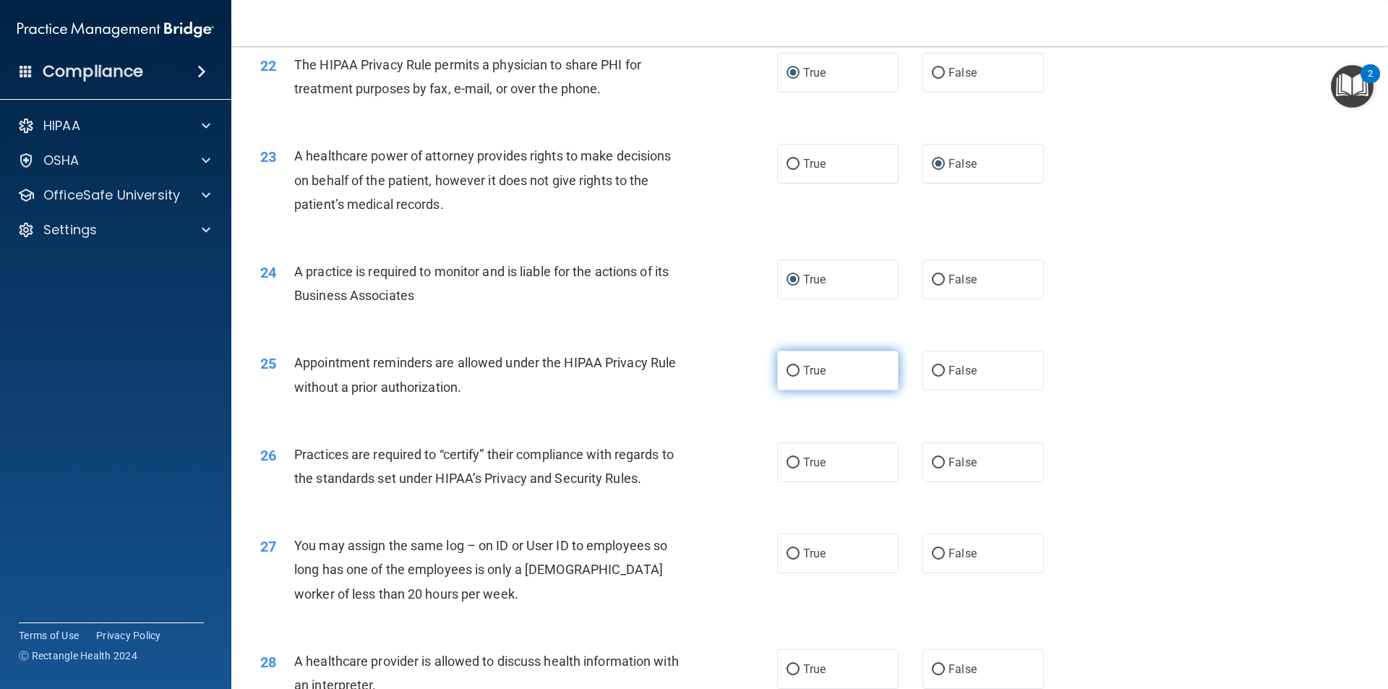
click at [790, 368] on input "True" at bounding box center [793, 371] width 13 height 11
radio input "true"
click at [787, 460] on input "True" at bounding box center [793, 463] width 13 height 11
radio input "true"
click at [937, 555] on input "False" at bounding box center [938, 554] width 13 height 11
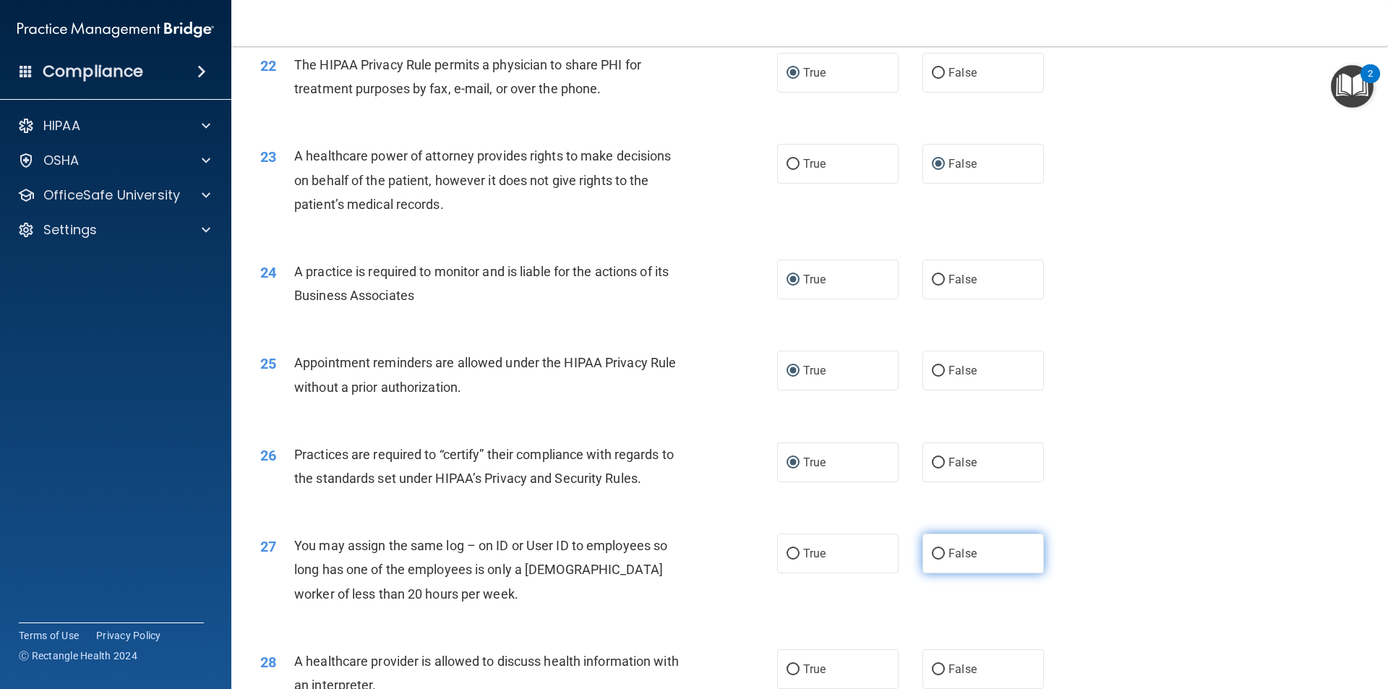
radio input "true"
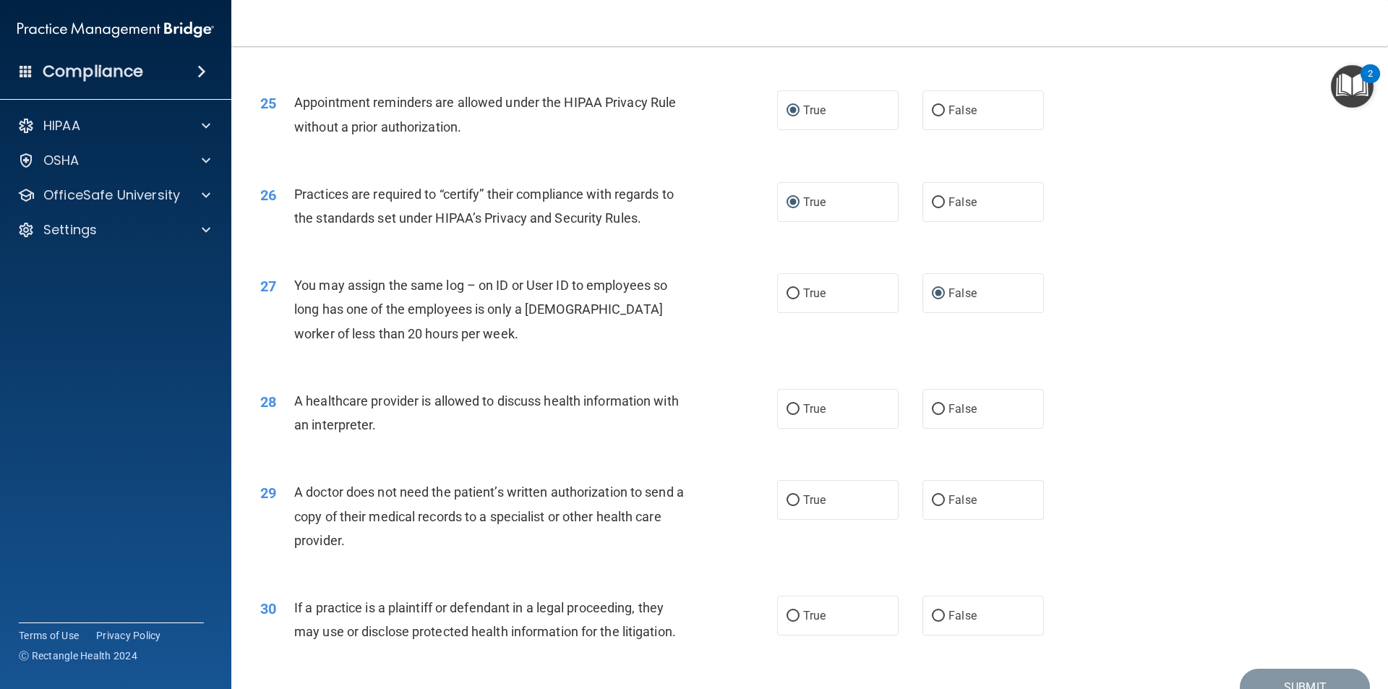
scroll to position [2607, 0]
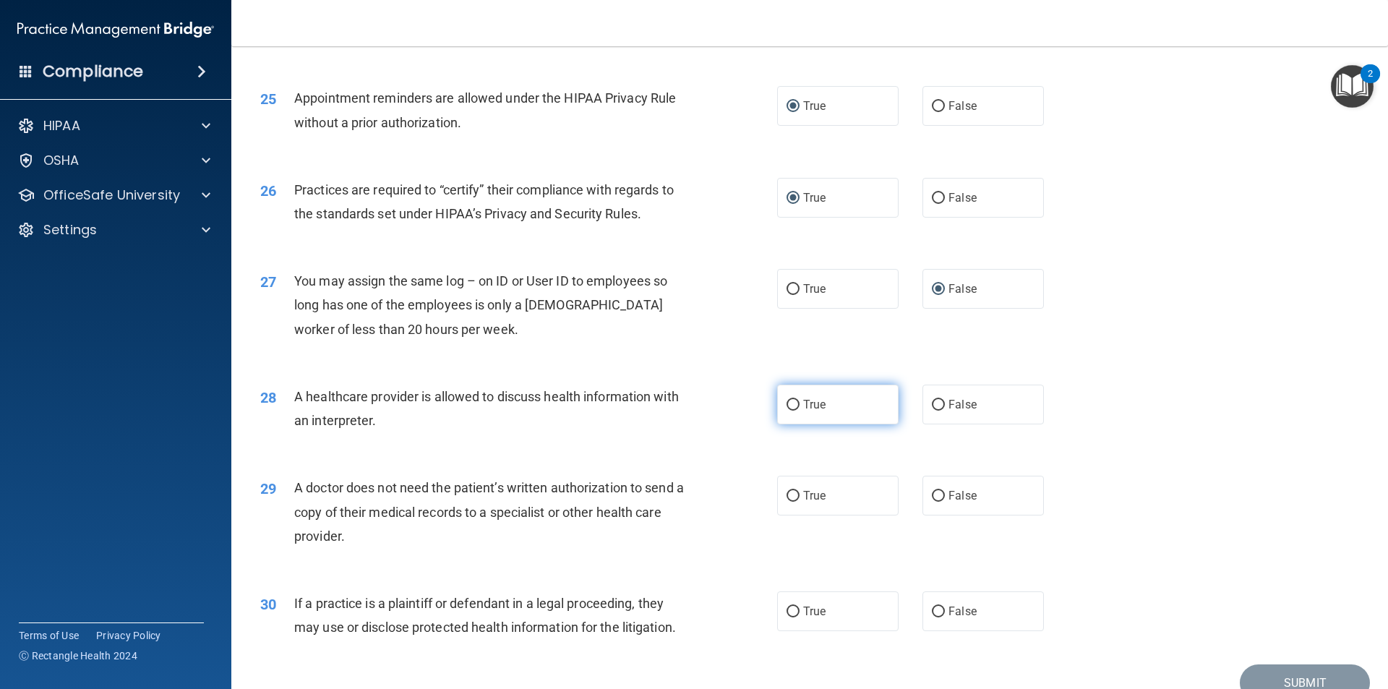
click at [788, 406] on input "True" at bounding box center [793, 405] width 13 height 11
radio input "true"
click at [793, 494] on input "True" at bounding box center [793, 496] width 13 height 11
radio input "true"
click at [795, 612] on label "True" at bounding box center [837, 612] width 121 height 40
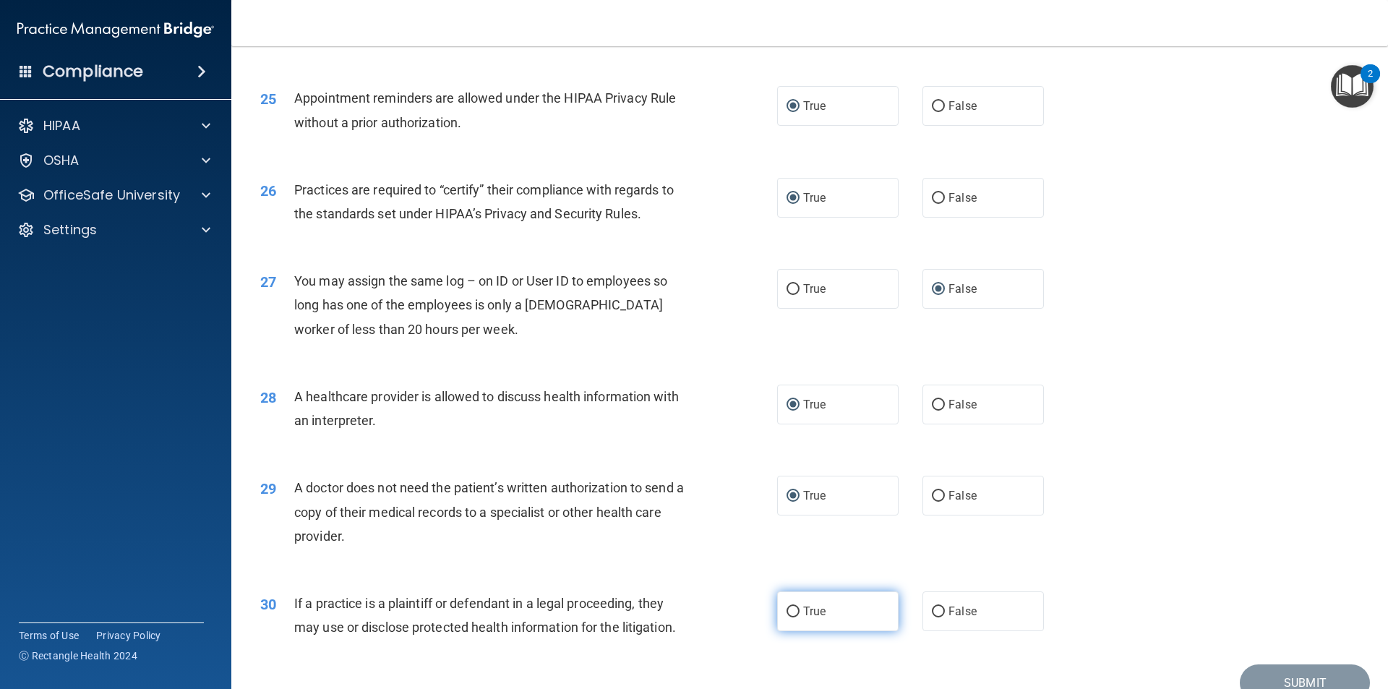
click at [795, 612] on input "True" at bounding box center [793, 612] width 13 height 11
radio input "true"
click at [1293, 683] on button "Submit" at bounding box center [1305, 683] width 130 height 37
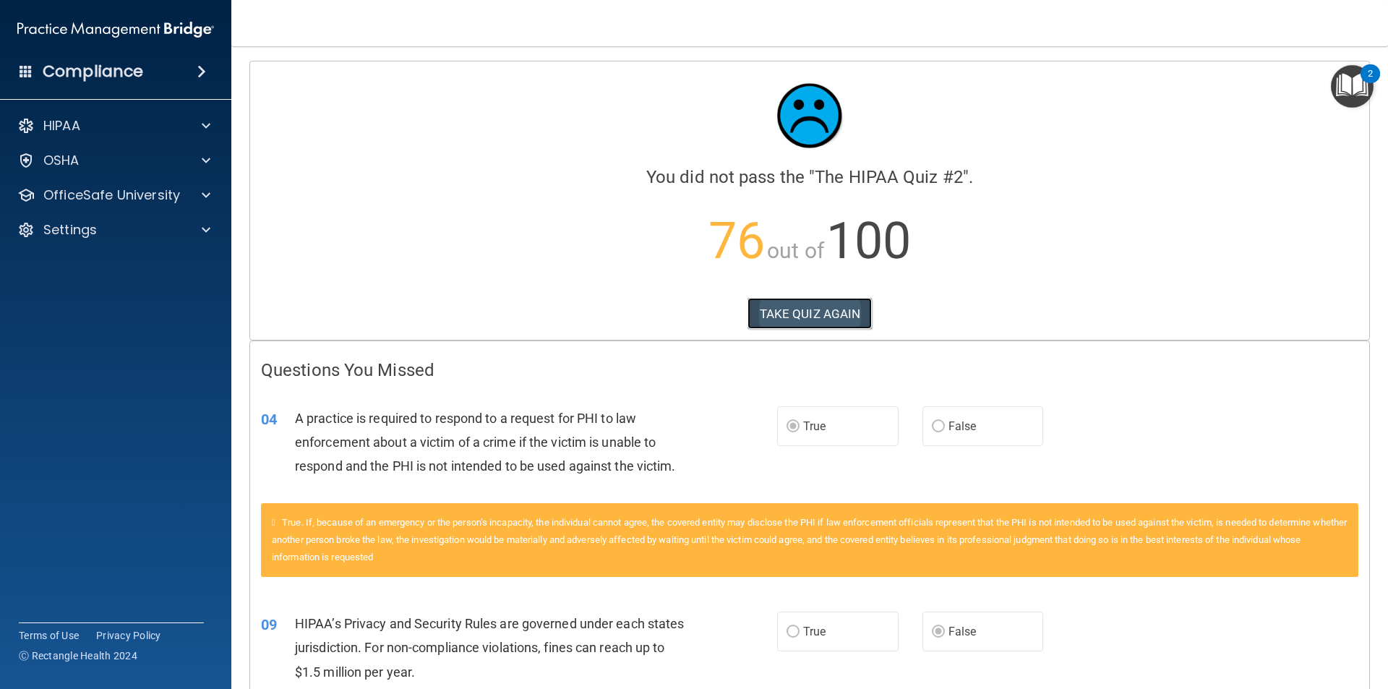
click at [819, 312] on button "TAKE QUIZ AGAIN" at bounding box center [810, 314] width 125 height 32
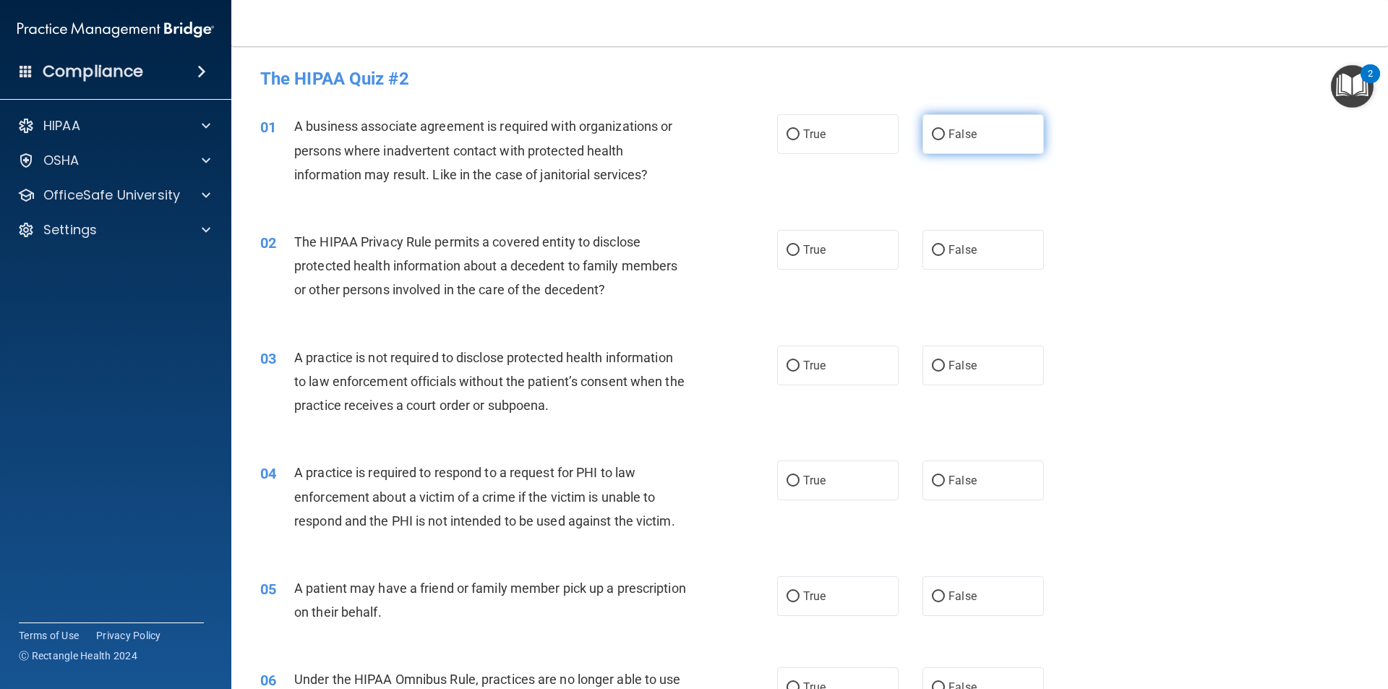
click at [932, 132] on input "False" at bounding box center [938, 134] width 13 height 11
radio input "true"
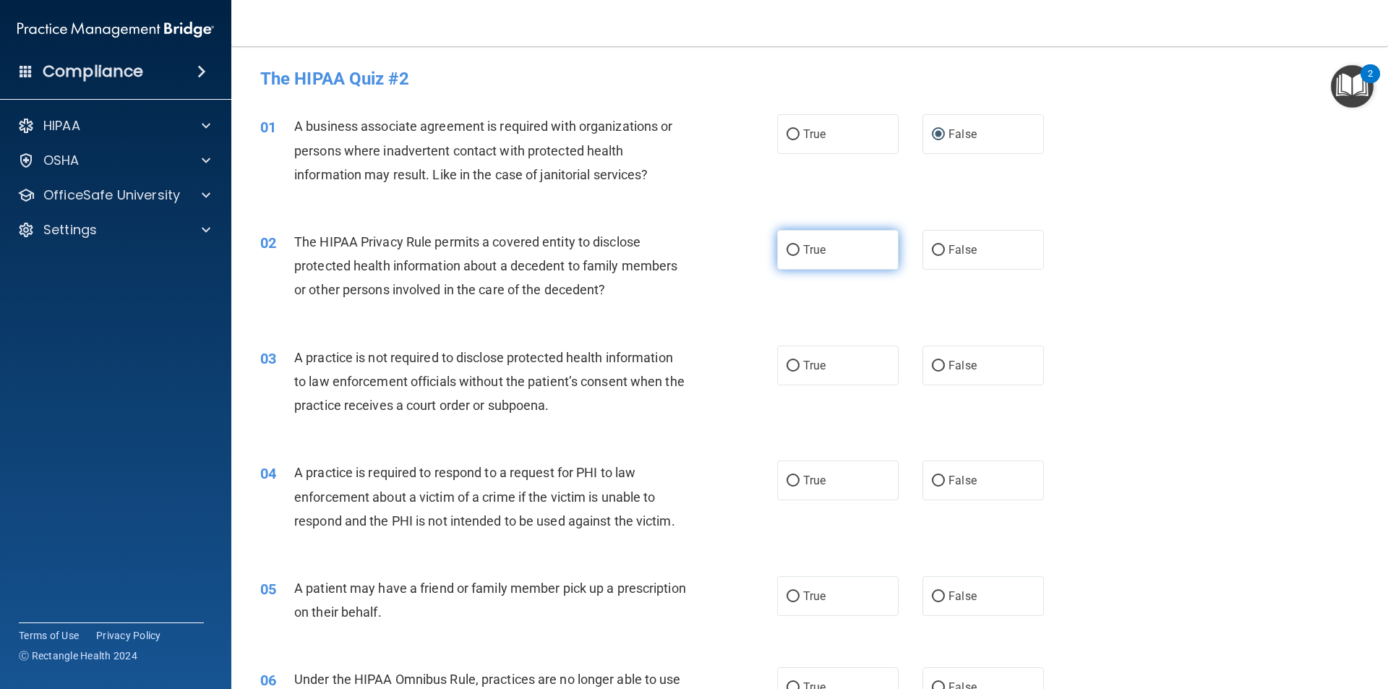
click at [787, 251] on input "True" at bounding box center [793, 250] width 13 height 11
radio input "true"
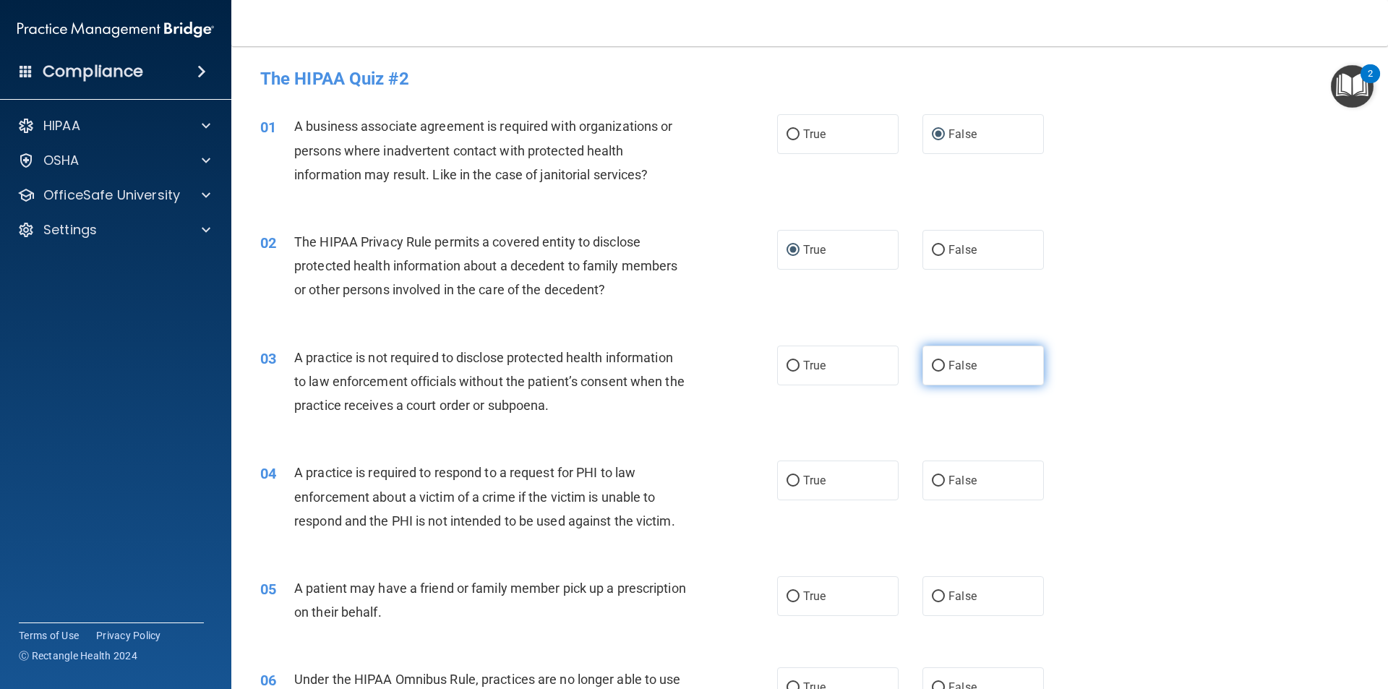
click at [934, 362] on input "False" at bounding box center [938, 366] width 13 height 11
radio input "true"
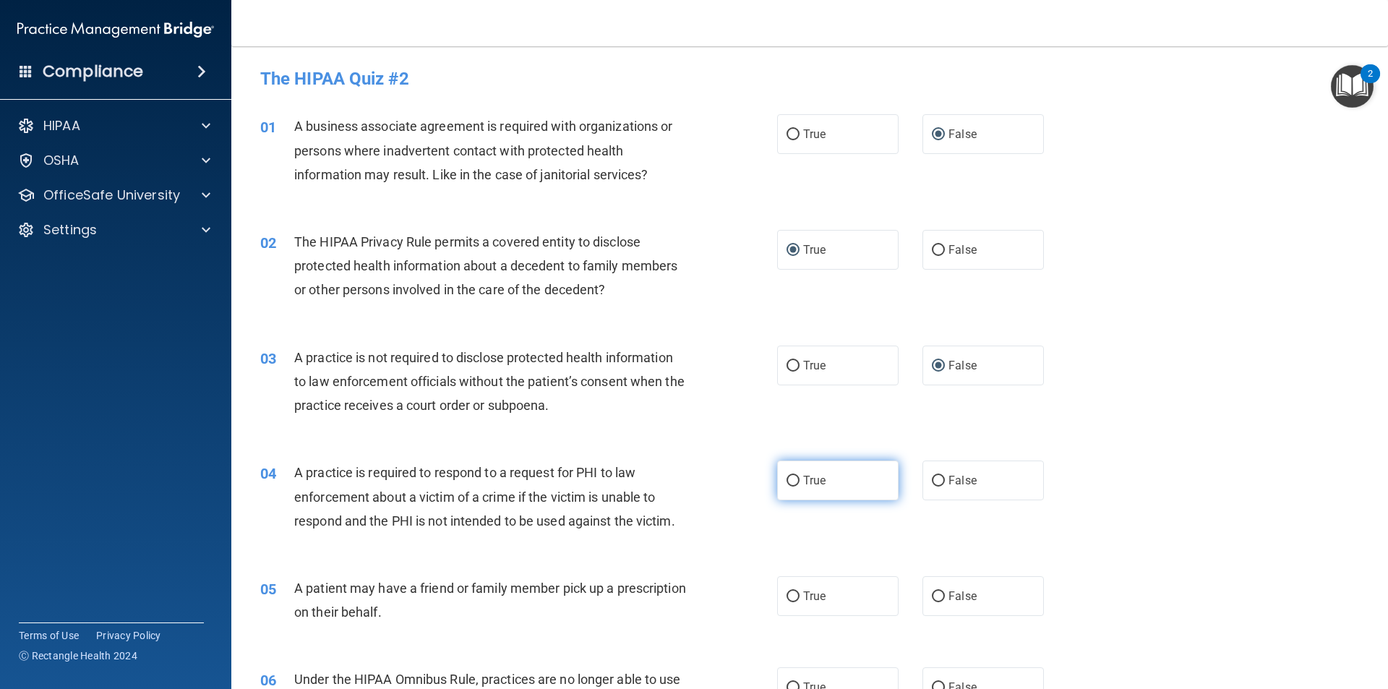
click at [792, 478] on input "True" at bounding box center [793, 481] width 13 height 11
radio input "true"
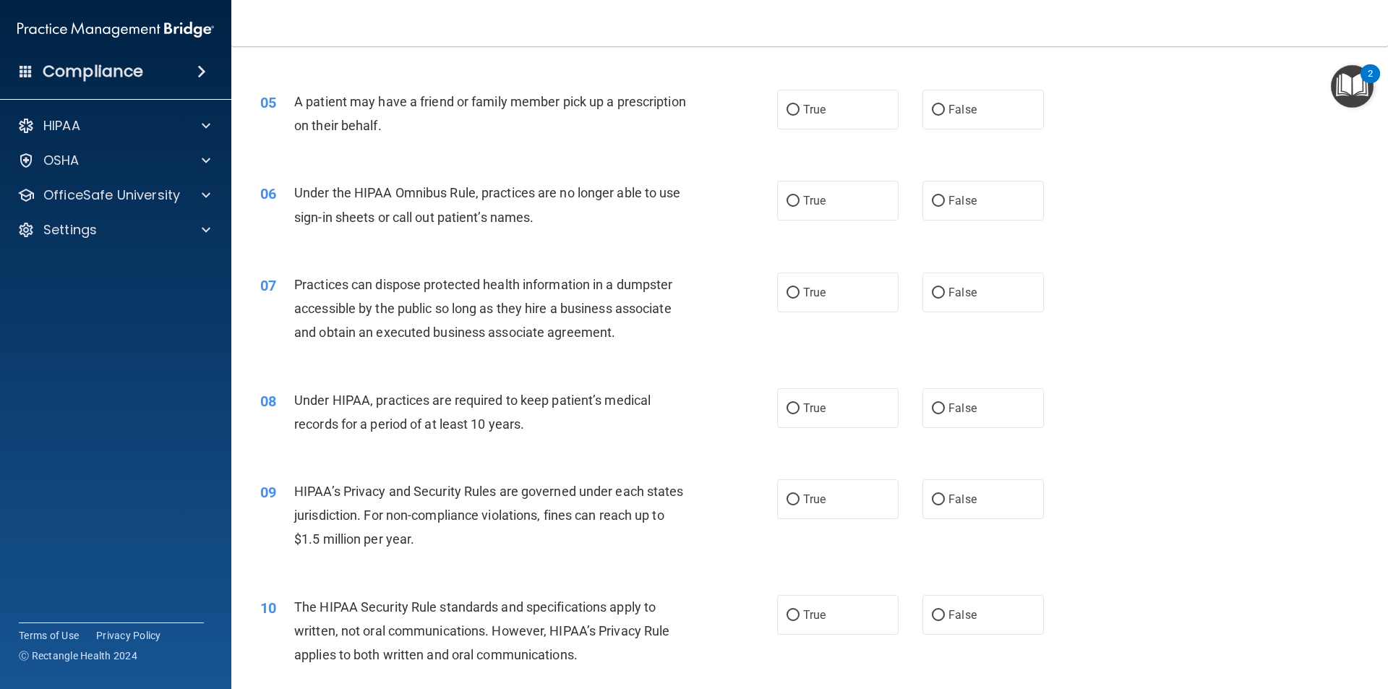
scroll to position [494, 0]
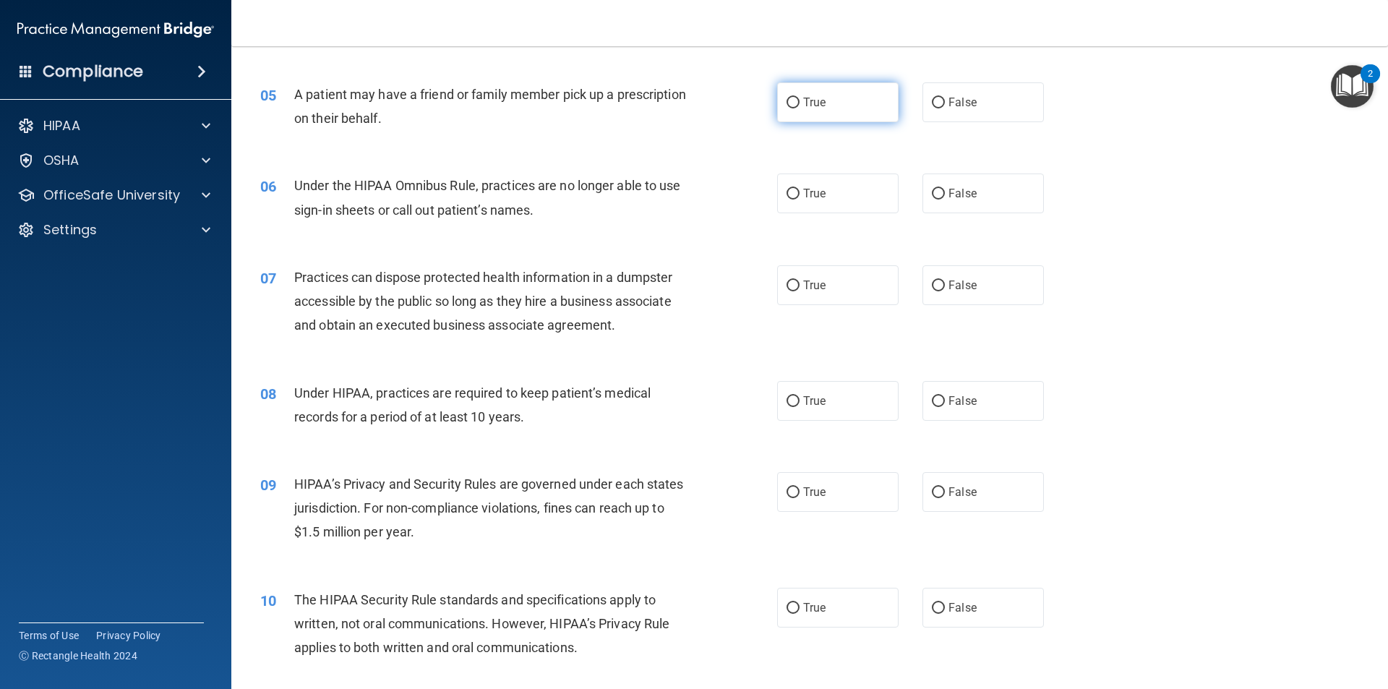
click at [787, 99] on input "True" at bounding box center [793, 103] width 13 height 11
radio input "true"
click at [932, 189] on input "False" at bounding box center [938, 194] width 13 height 11
radio input "true"
click at [932, 283] on input "False" at bounding box center [938, 286] width 13 height 11
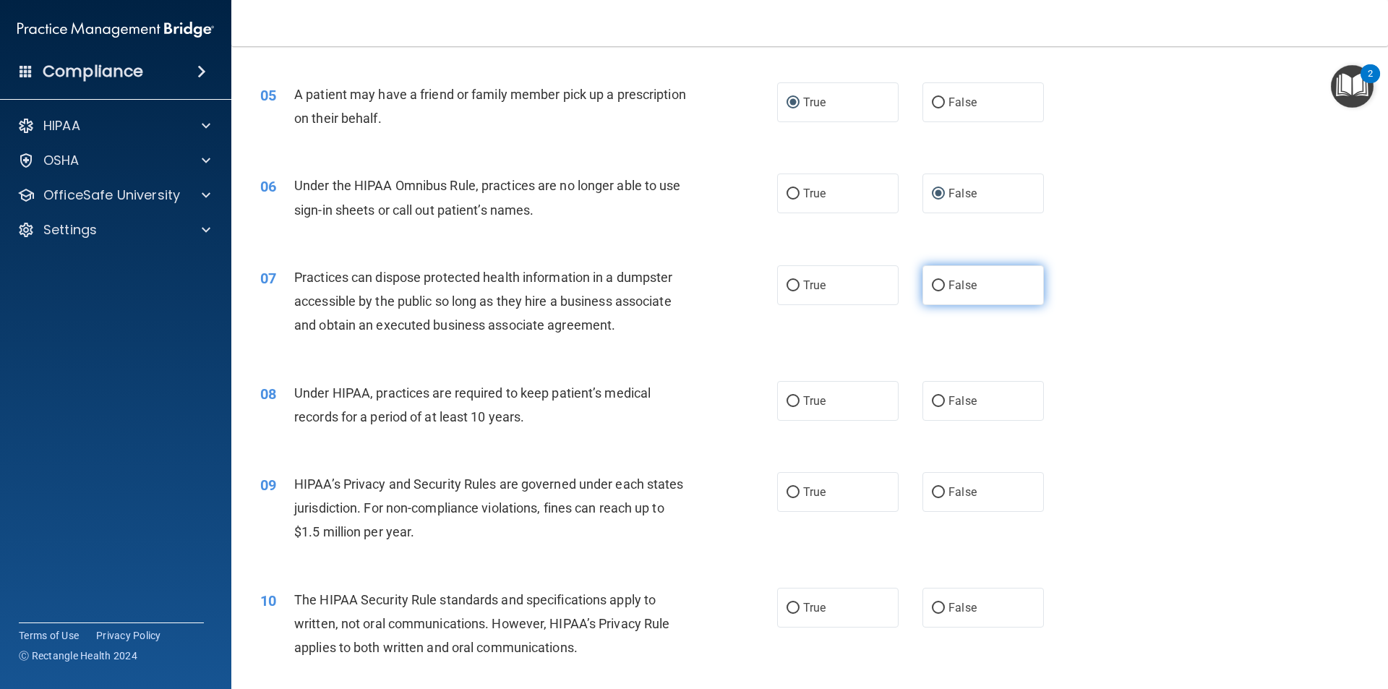
radio input "true"
click at [932, 398] on input "False" at bounding box center [938, 401] width 13 height 11
radio input "true"
click at [934, 494] on input "False" at bounding box center [938, 492] width 13 height 11
radio input "true"
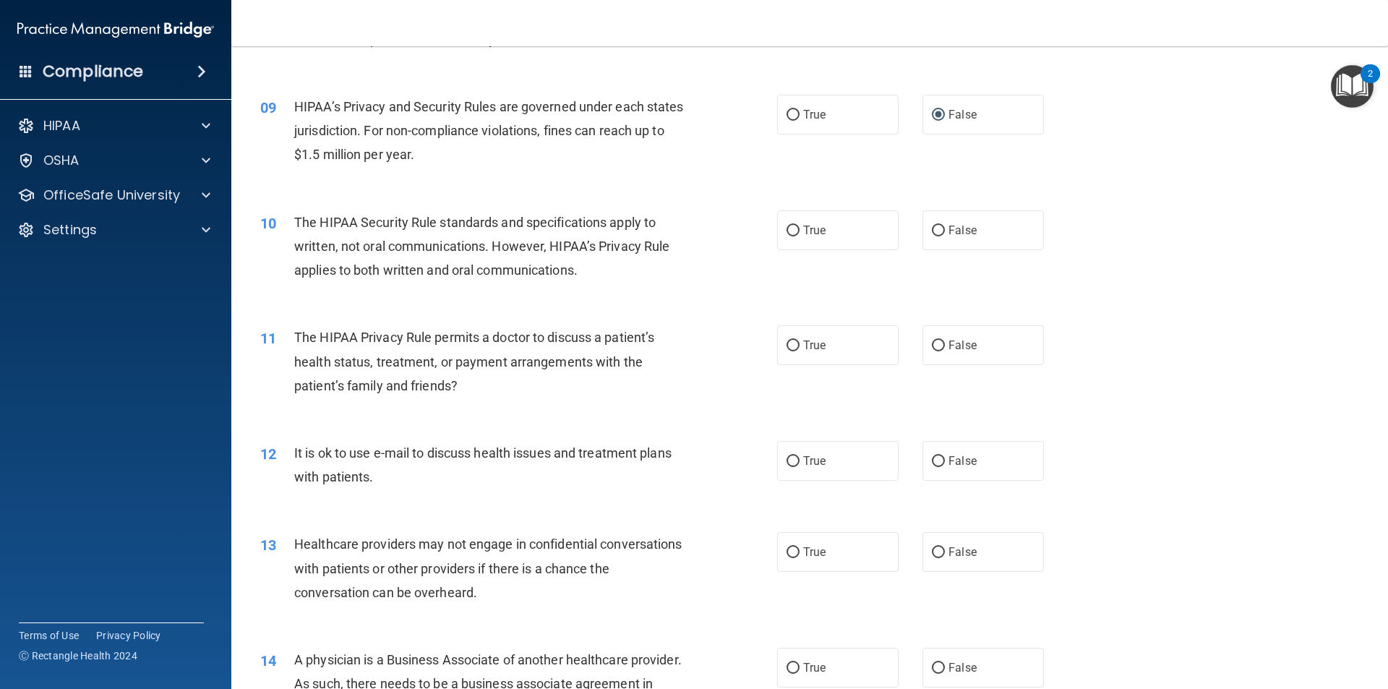
scroll to position [887, 0]
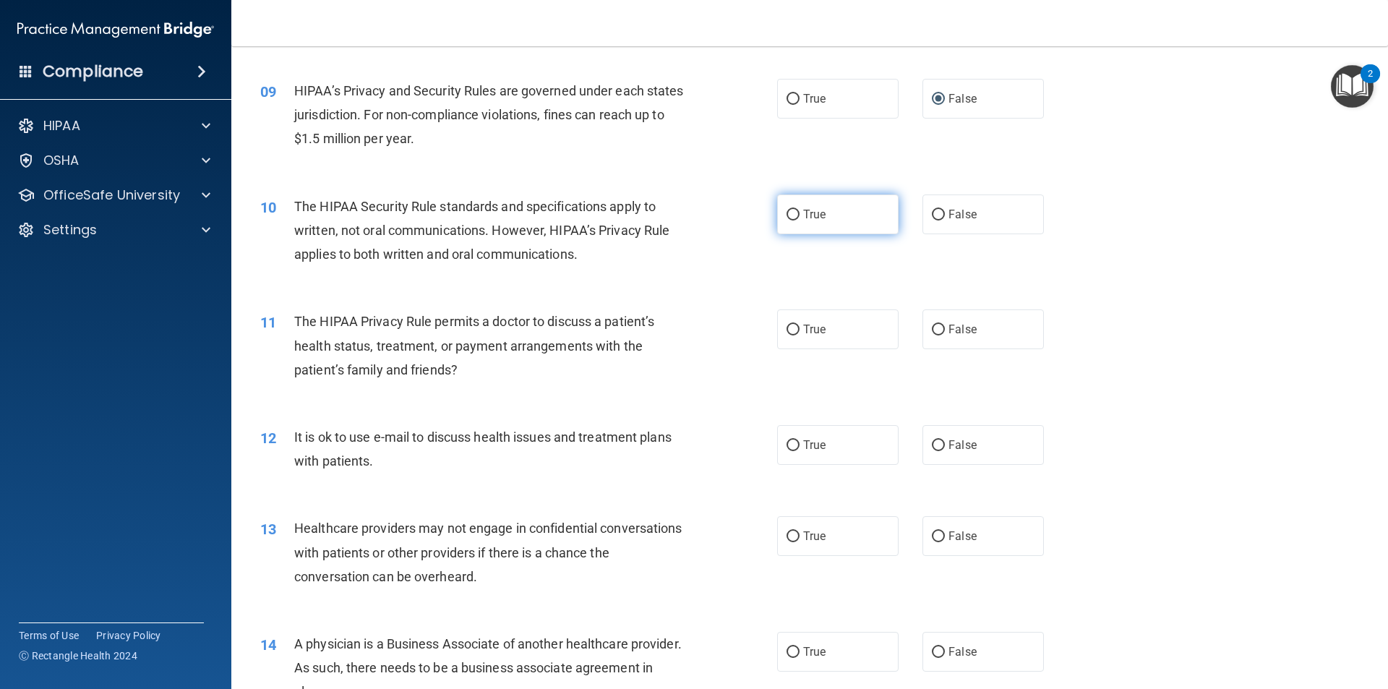
click at [787, 212] on input "True" at bounding box center [793, 215] width 13 height 11
radio input "true"
click at [790, 334] on input "True" at bounding box center [793, 330] width 13 height 11
radio input "true"
click at [790, 441] on input "True" at bounding box center [793, 445] width 13 height 11
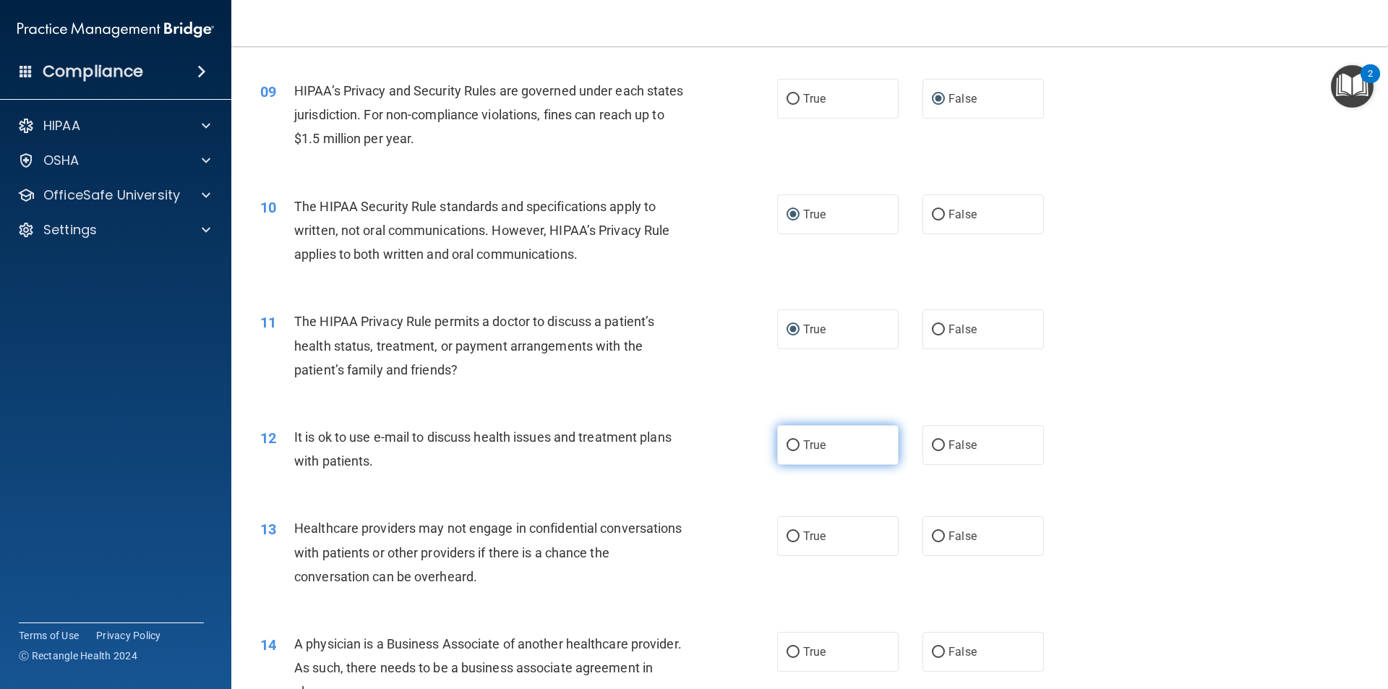
radio input "true"
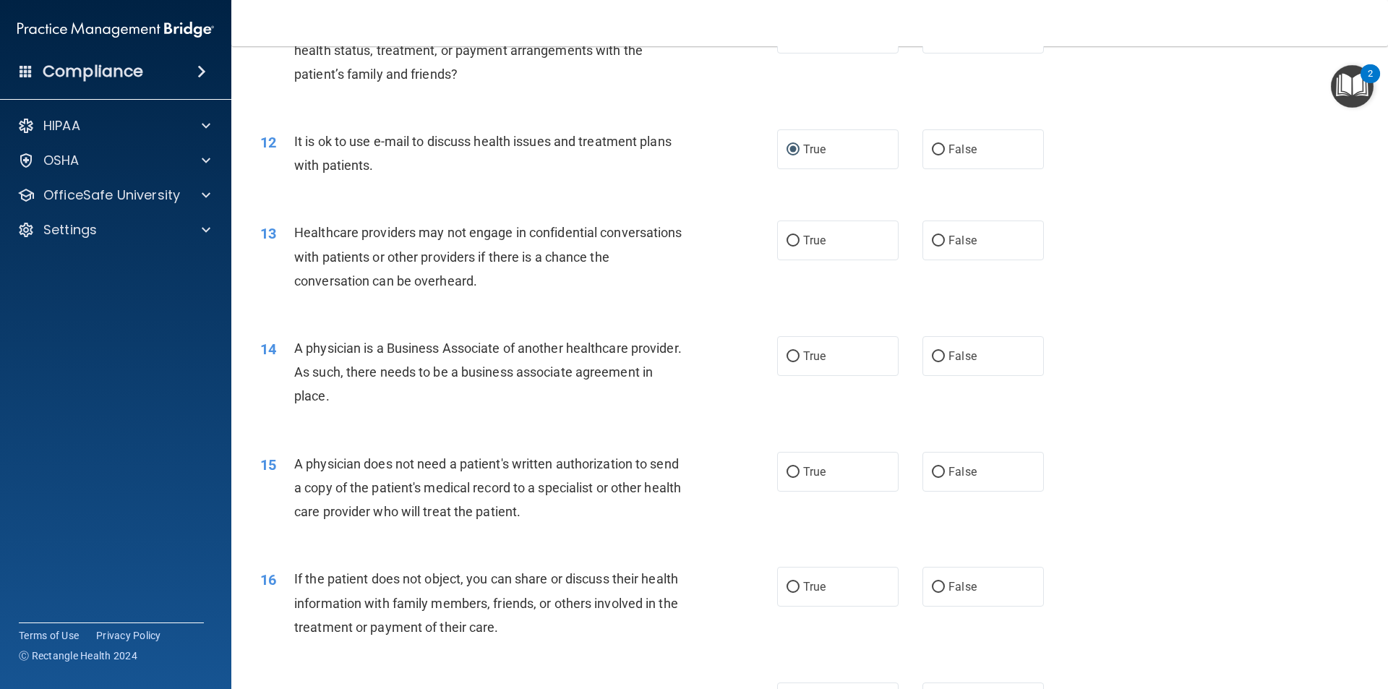
scroll to position [1241, 0]
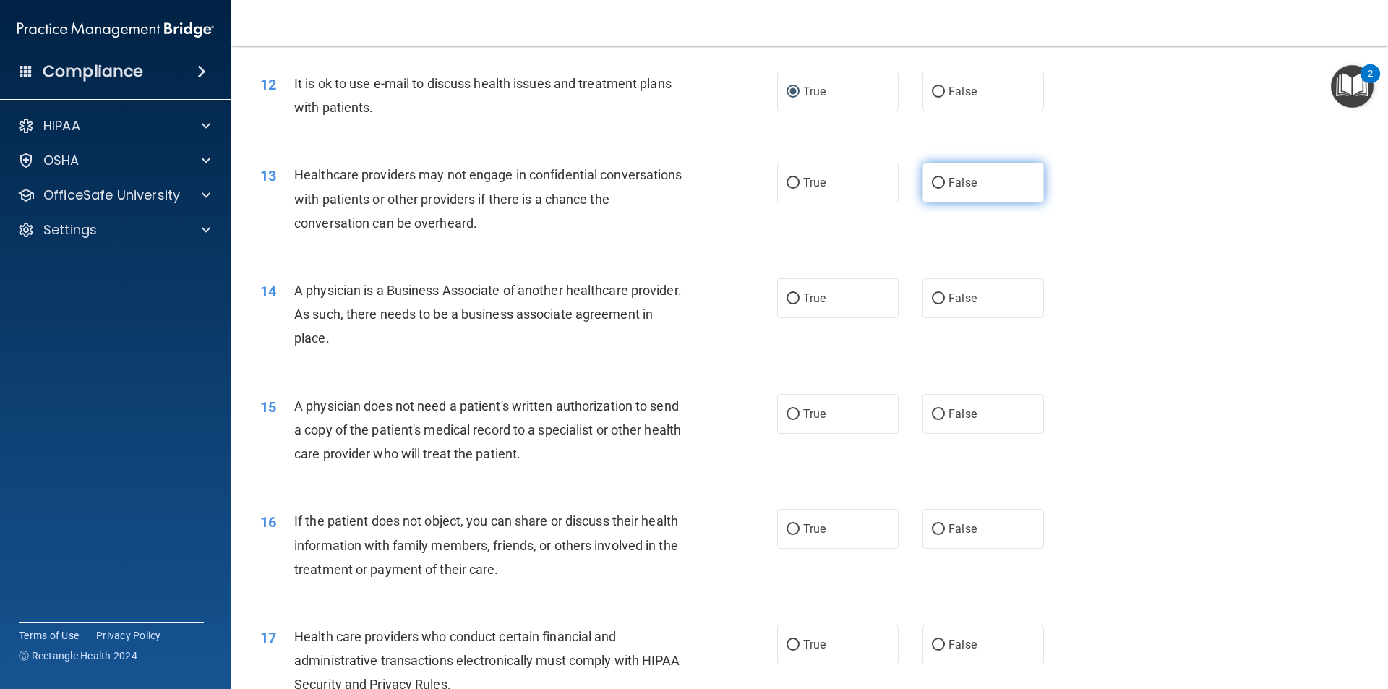
click at [936, 179] on input "False" at bounding box center [938, 183] width 13 height 11
radio input "true"
click at [932, 294] on input "False" at bounding box center [938, 299] width 13 height 11
radio input "true"
click at [796, 411] on label "True" at bounding box center [837, 414] width 121 height 40
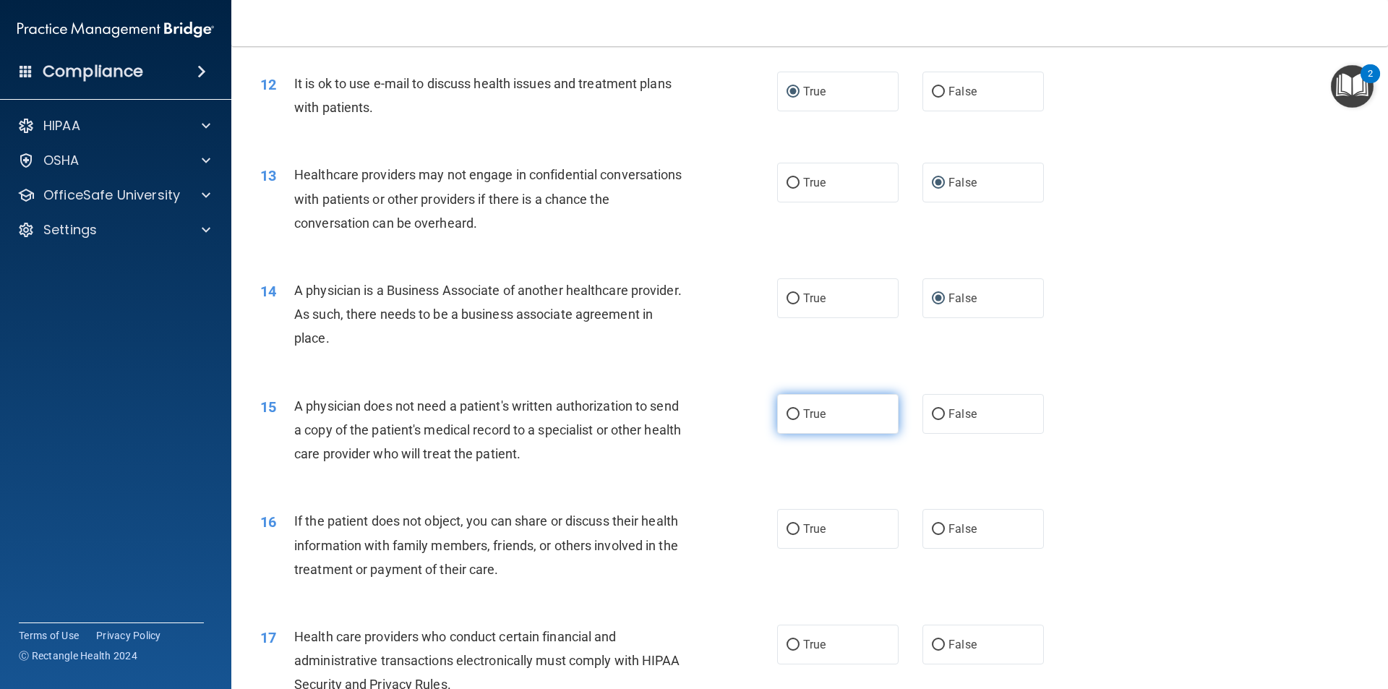
click at [796, 411] on input "True" at bounding box center [793, 414] width 13 height 11
radio input "true"
click at [791, 527] on input "True" at bounding box center [793, 529] width 13 height 11
radio input "true"
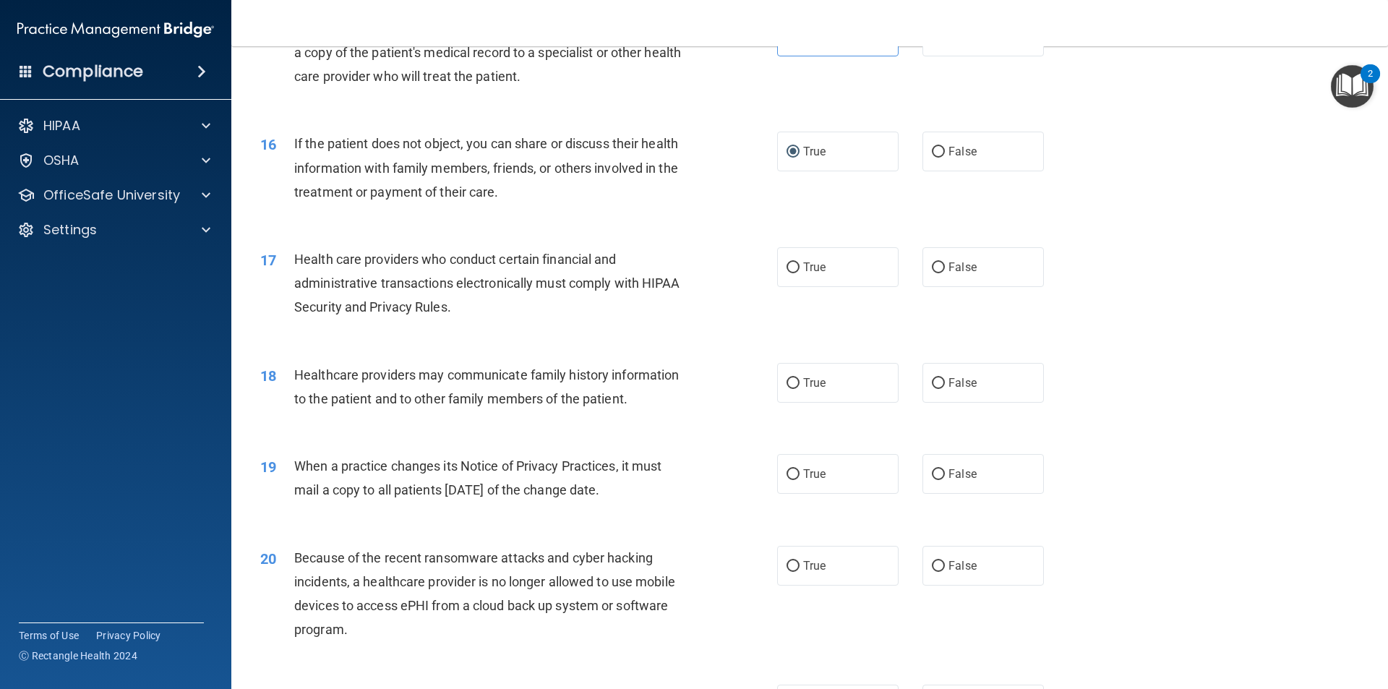
scroll to position [1623, 0]
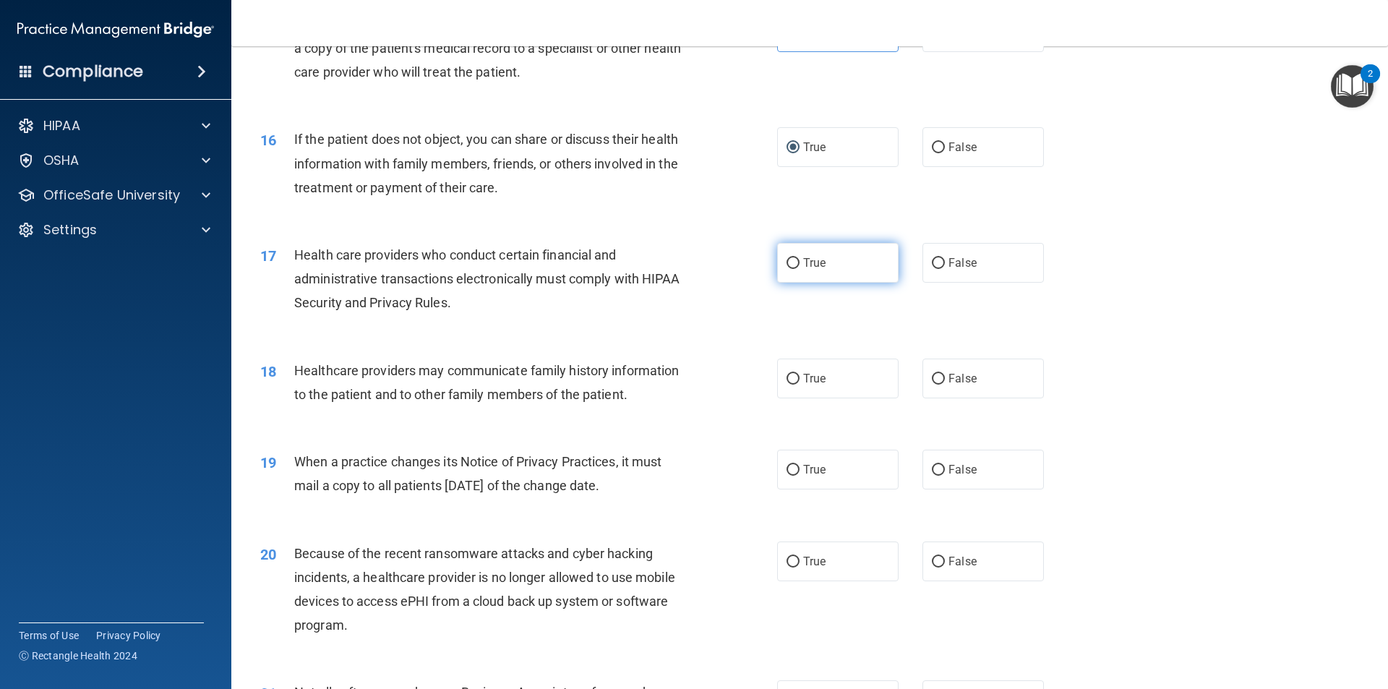
click at [790, 265] on input "True" at bounding box center [793, 263] width 13 height 11
radio input "true"
click at [933, 376] on input "False" at bounding box center [938, 379] width 13 height 11
radio input "true"
click at [934, 471] on input "False" at bounding box center [938, 470] width 13 height 11
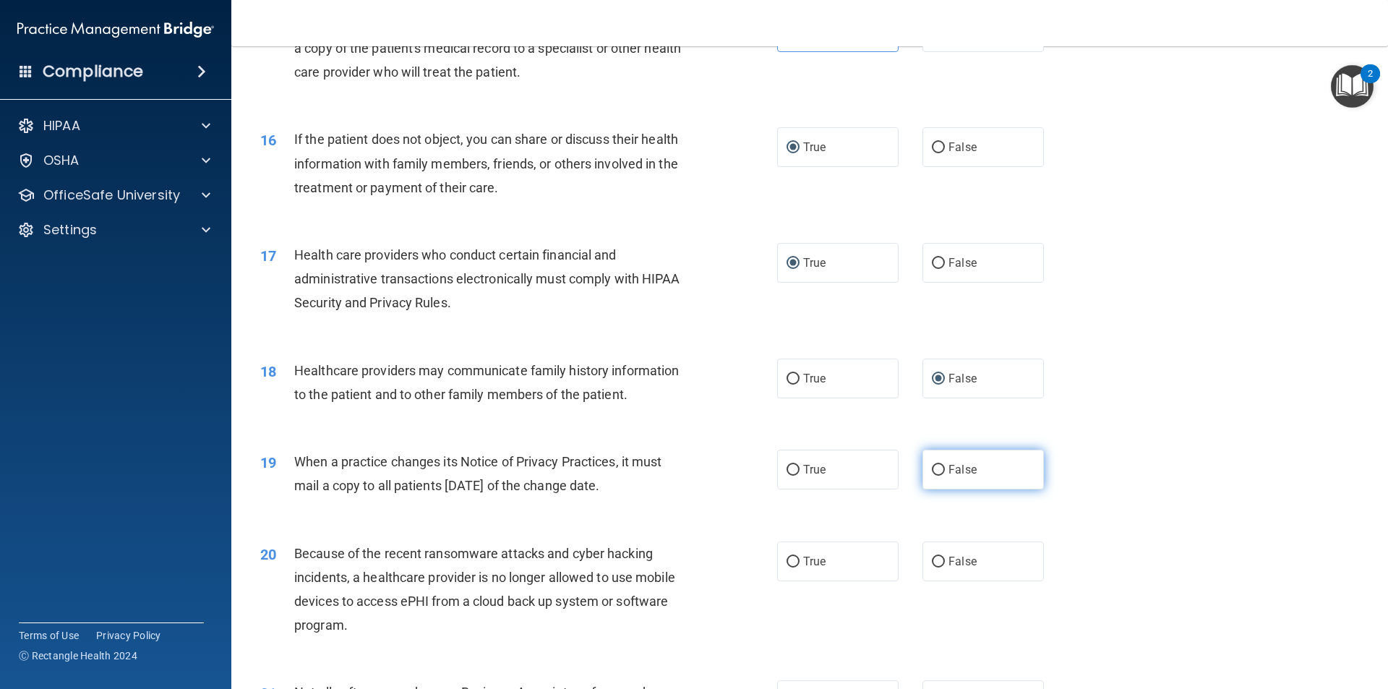
radio input "true"
click at [932, 561] on input "False" at bounding box center [938, 562] width 13 height 11
radio input "true"
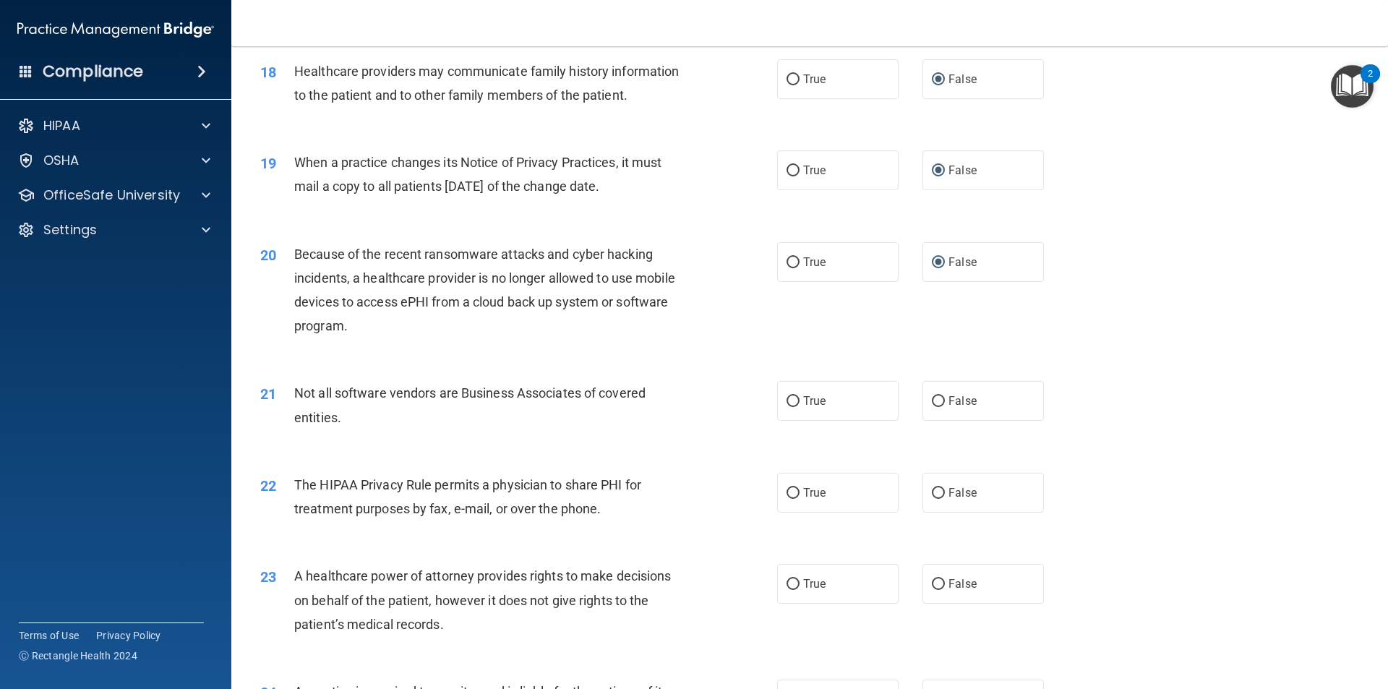
scroll to position [1950, 0]
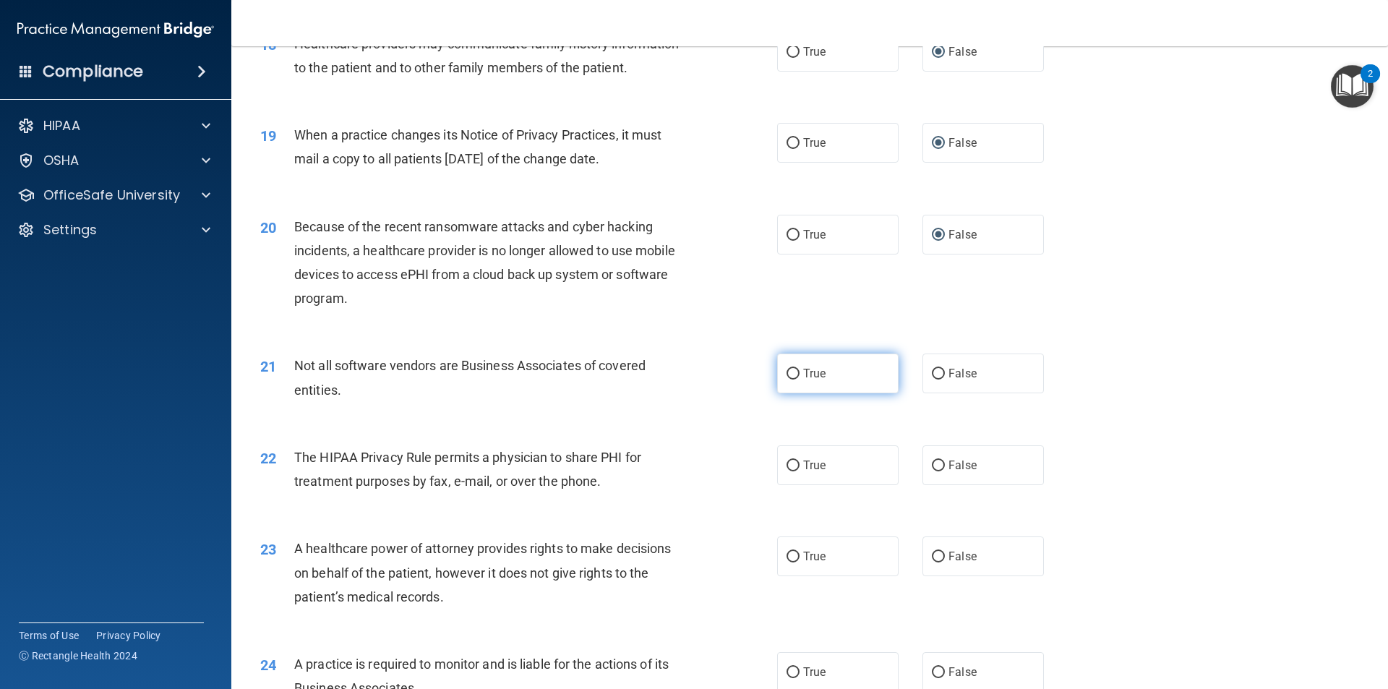
click at [788, 375] on input "True" at bounding box center [793, 374] width 13 height 11
radio input "true"
click at [794, 465] on input "True" at bounding box center [793, 466] width 13 height 11
radio input "true"
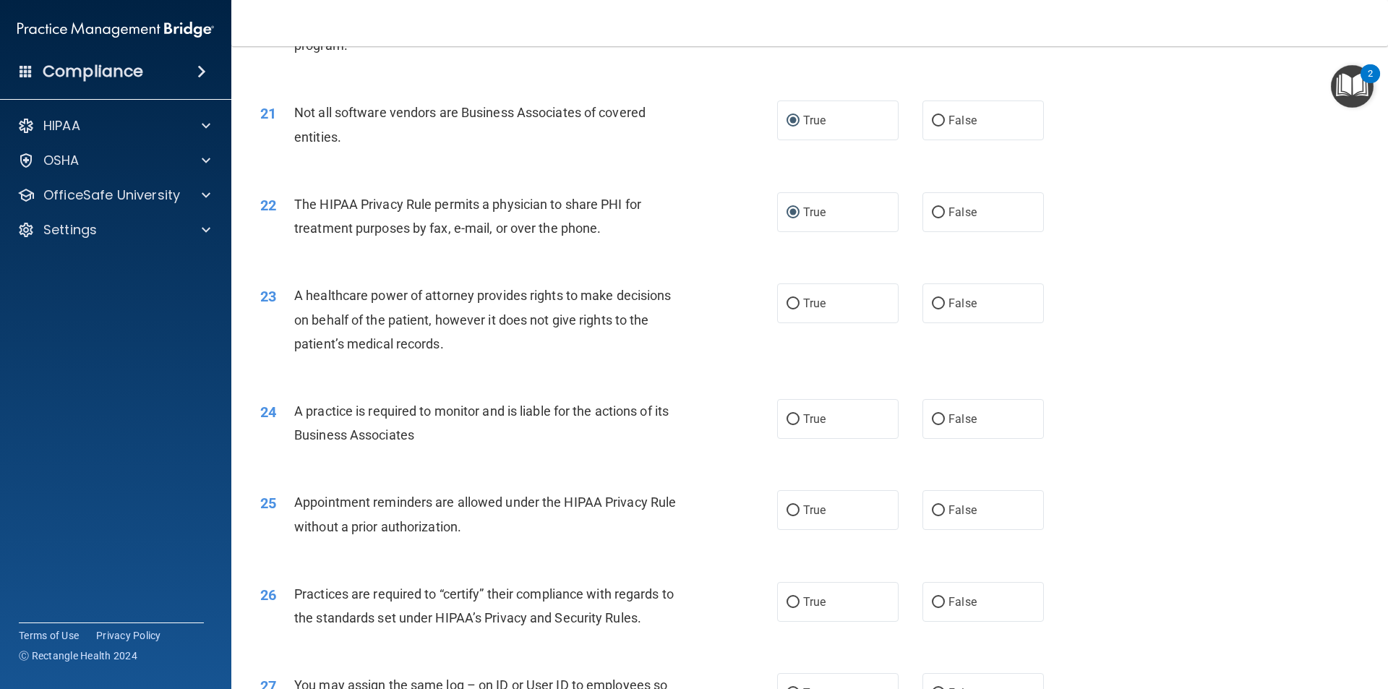
scroll to position [2206, 0]
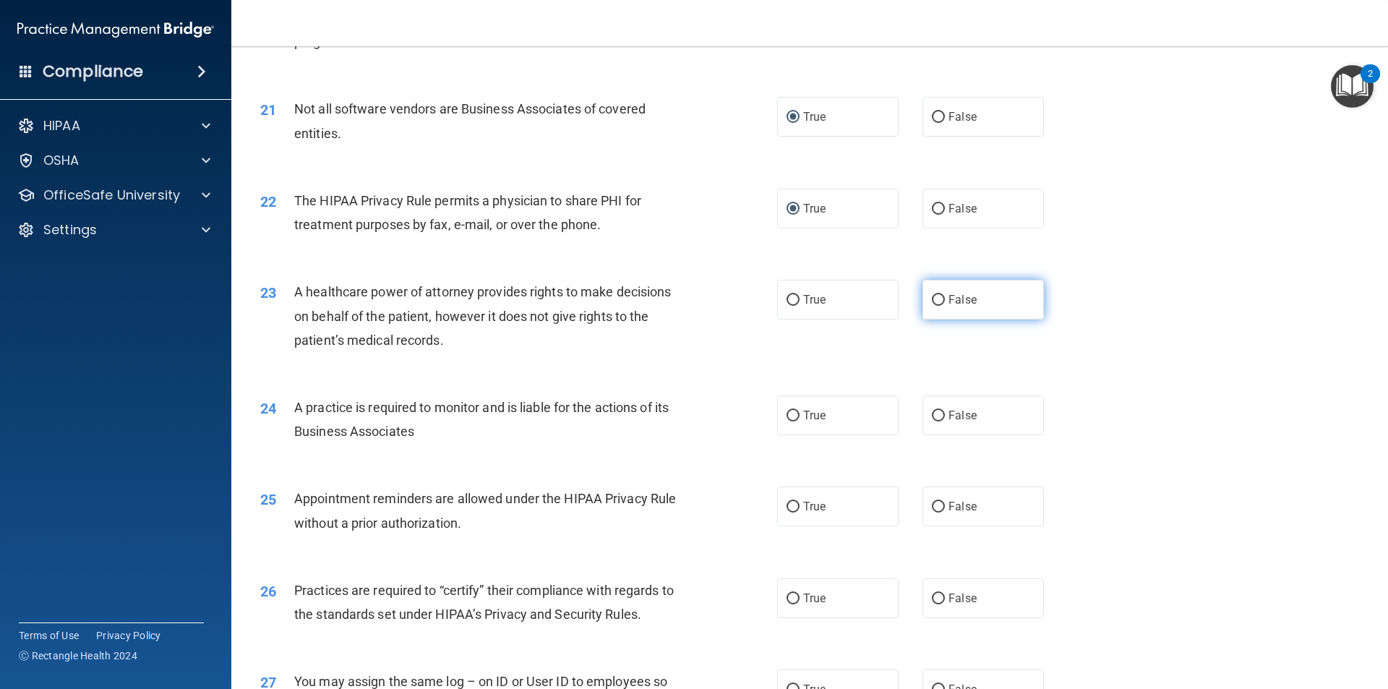
click at [934, 299] on input "False" at bounding box center [938, 300] width 13 height 11
radio input "true"
click at [932, 413] on input "False" at bounding box center [938, 416] width 13 height 11
radio input "true"
click at [789, 503] on input "True" at bounding box center [793, 507] width 13 height 11
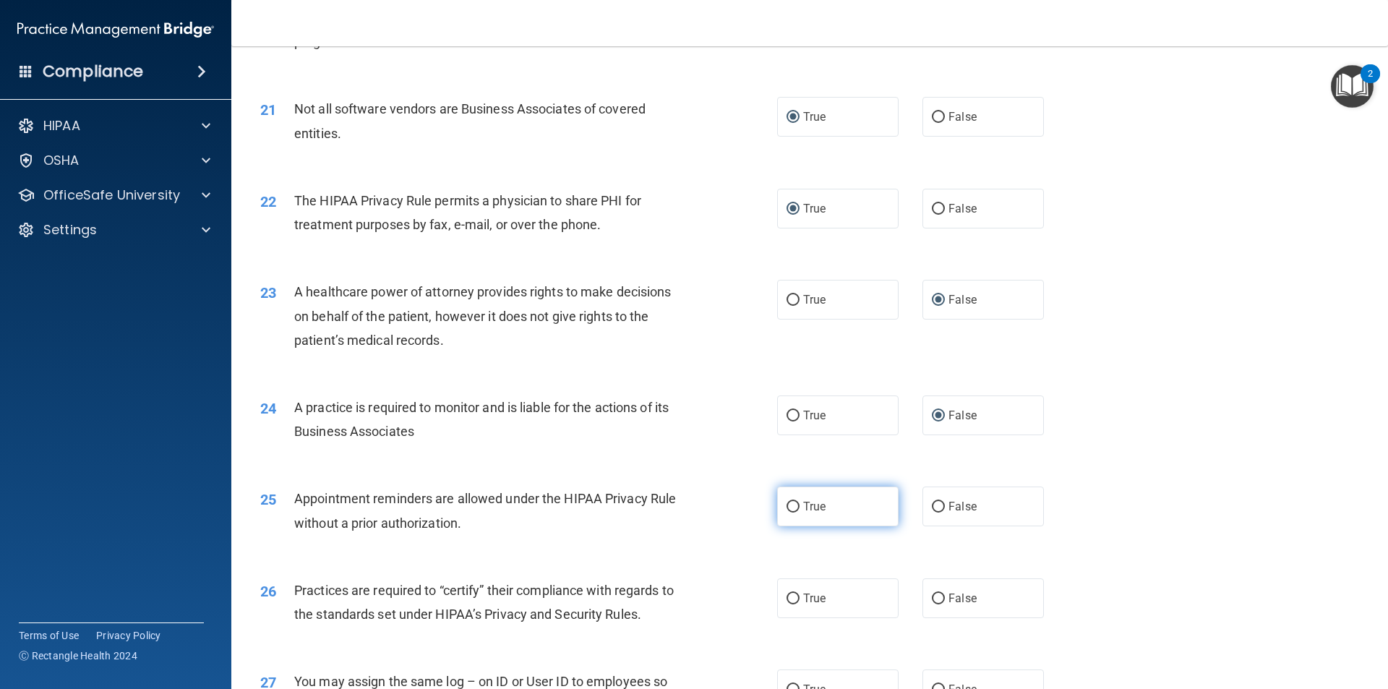
radio input "true"
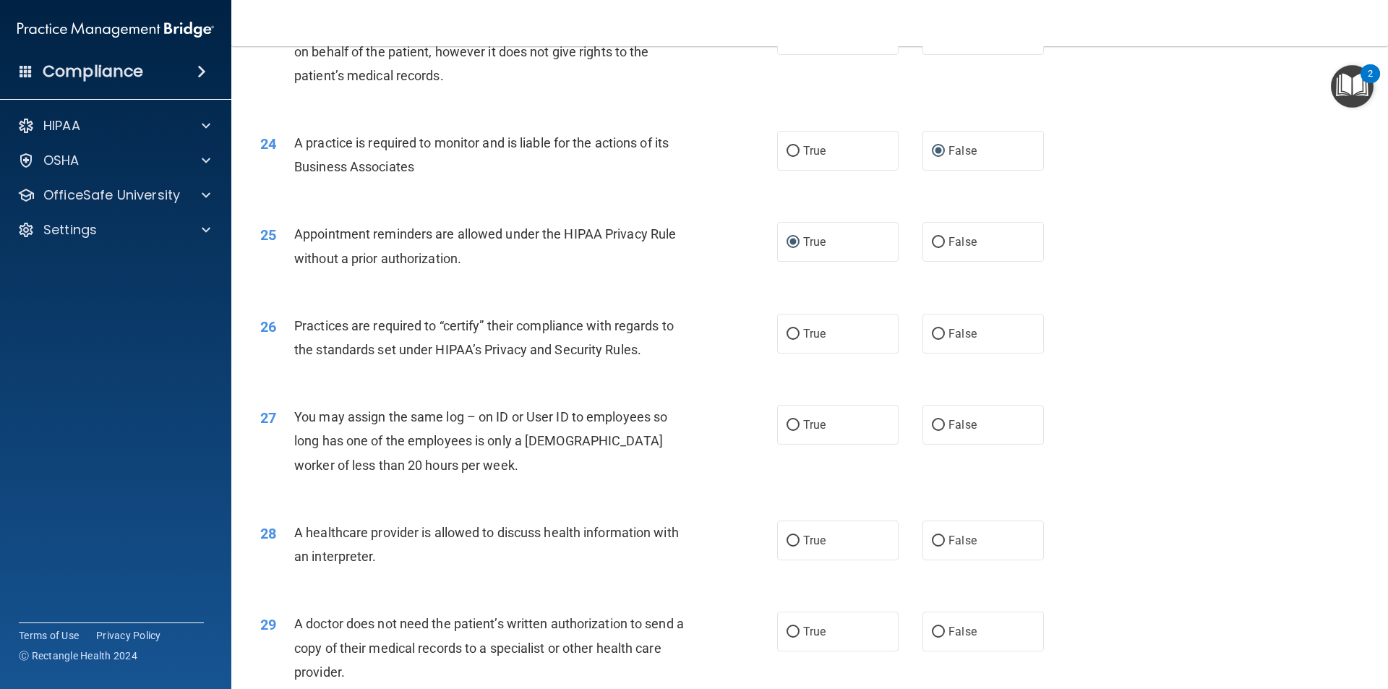
scroll to position [2502, 0]
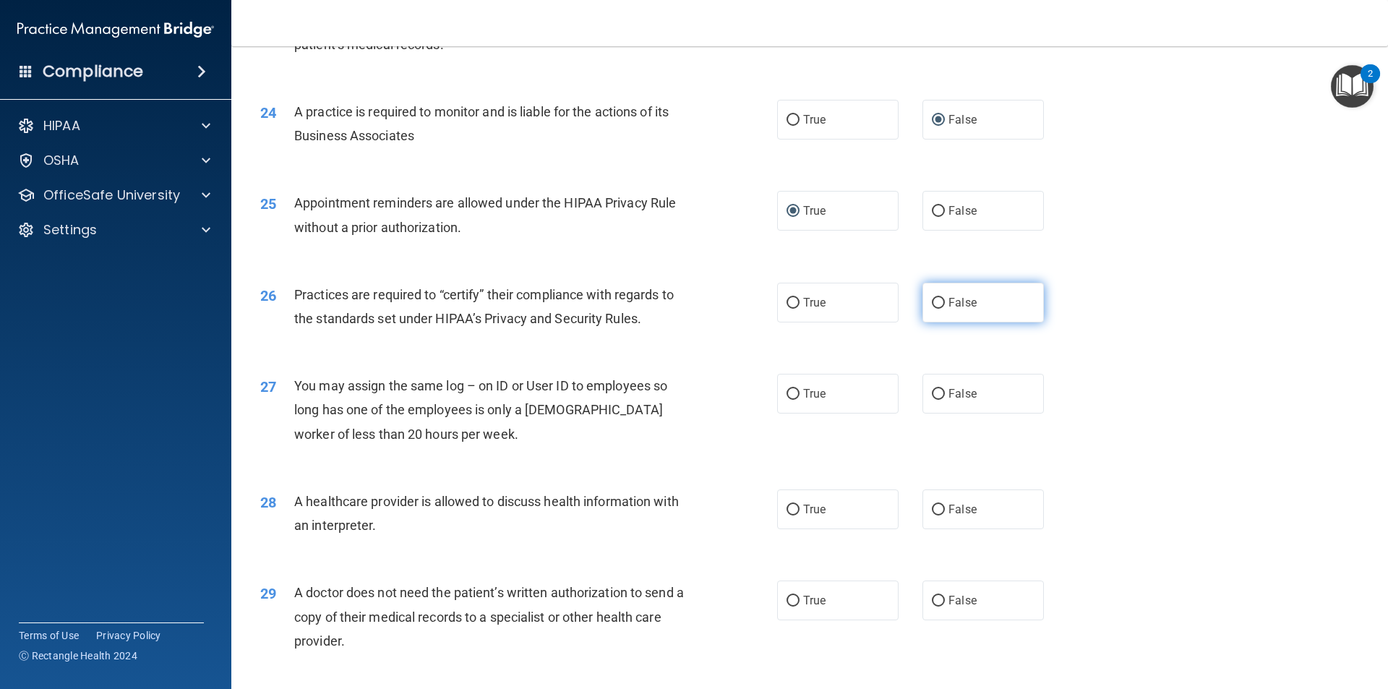
click at [933, 300] on input "False" at bounding box center [938, 303] width 13 height 11
radio input "true"
click at [935, 390] on input "False" at bounding box center [938, 394] width 13 height 11
radio input "true"
click at [787, 508] on input "True" at bounding box center [793, 510] width 13 height 11
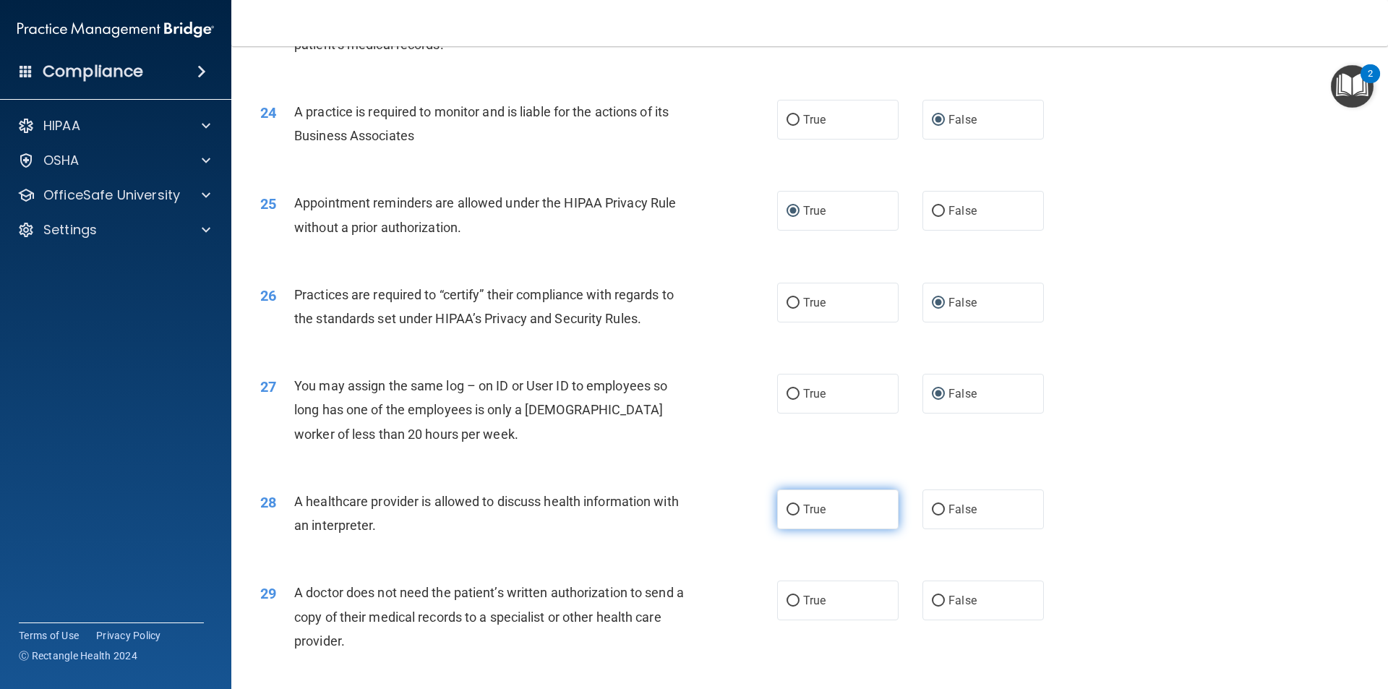
radio input "true"
click at [787, 597] on input "True" at bounding box center [793, 601] width 13 height 11
radio input "true"
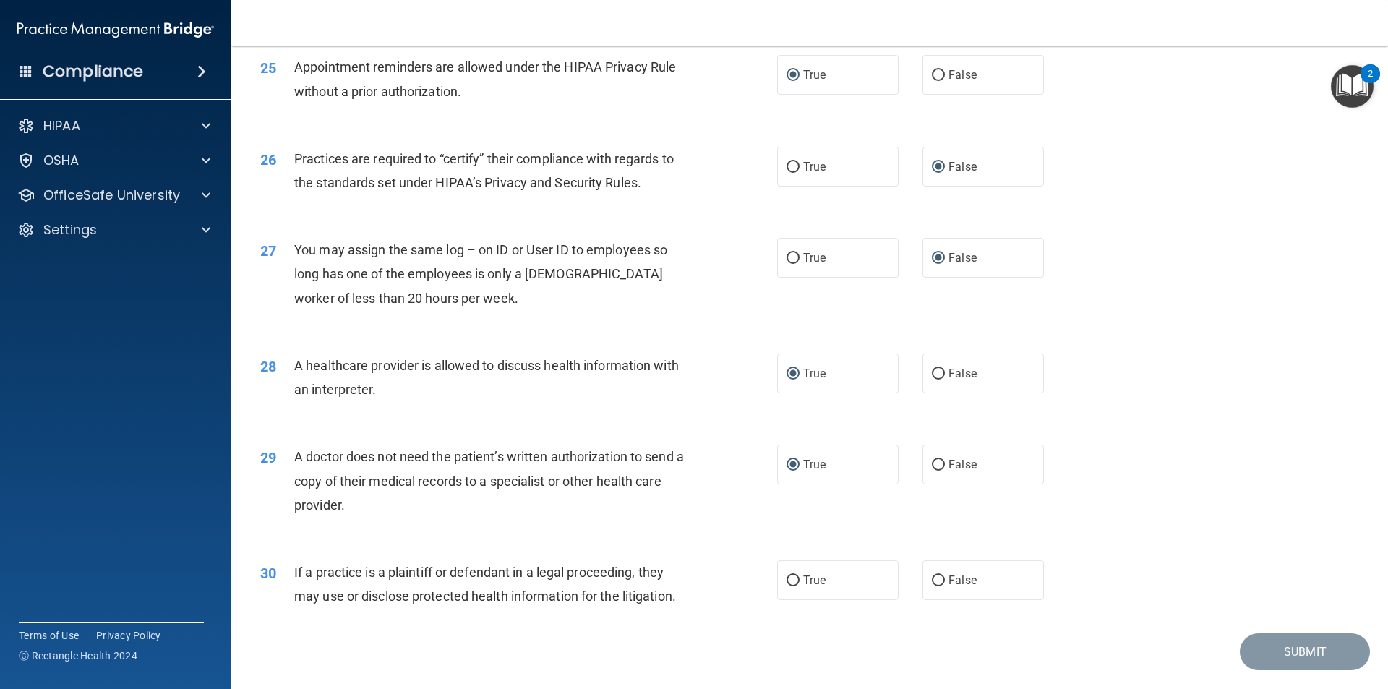
scroll to position [2677, 0]
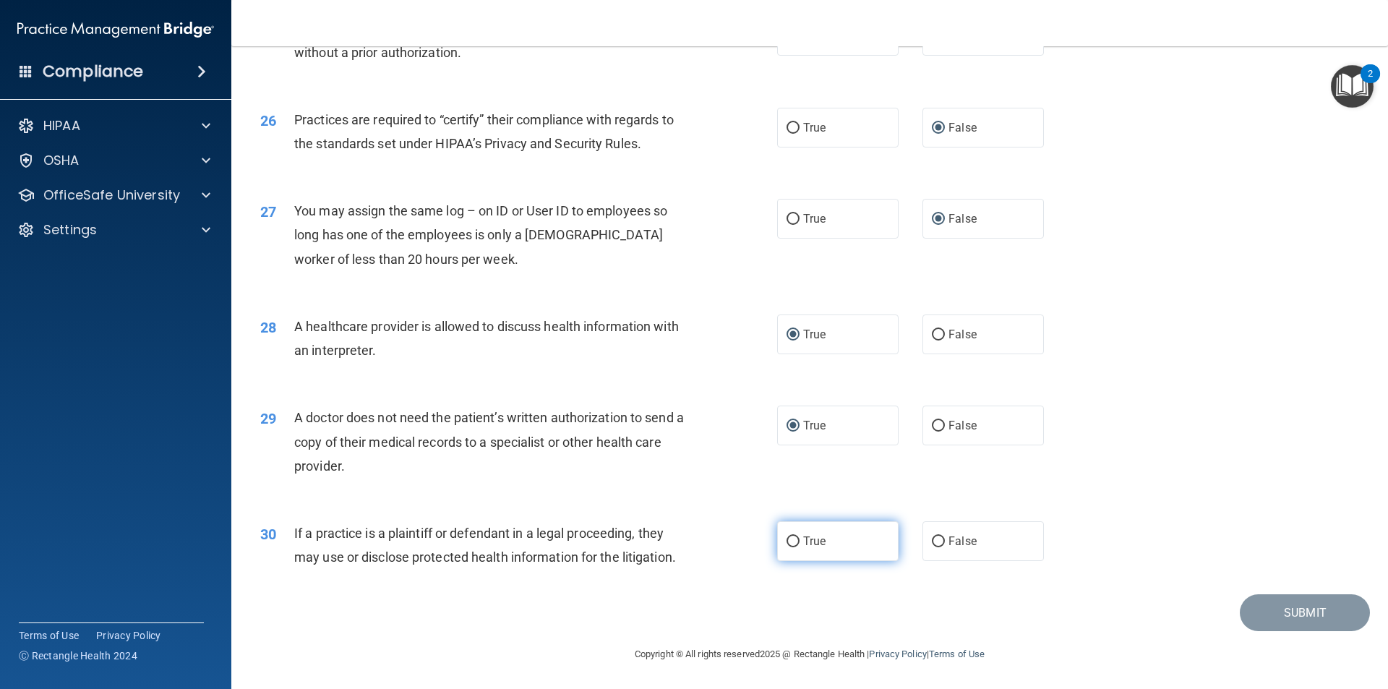
click at [789, 544] on input "True" at bounding box center [793, 542] width 13 height 11
radio input "true"
click at [1291, 614] on button "Submit" at bounding box center [1305, 612] width 130 height 37
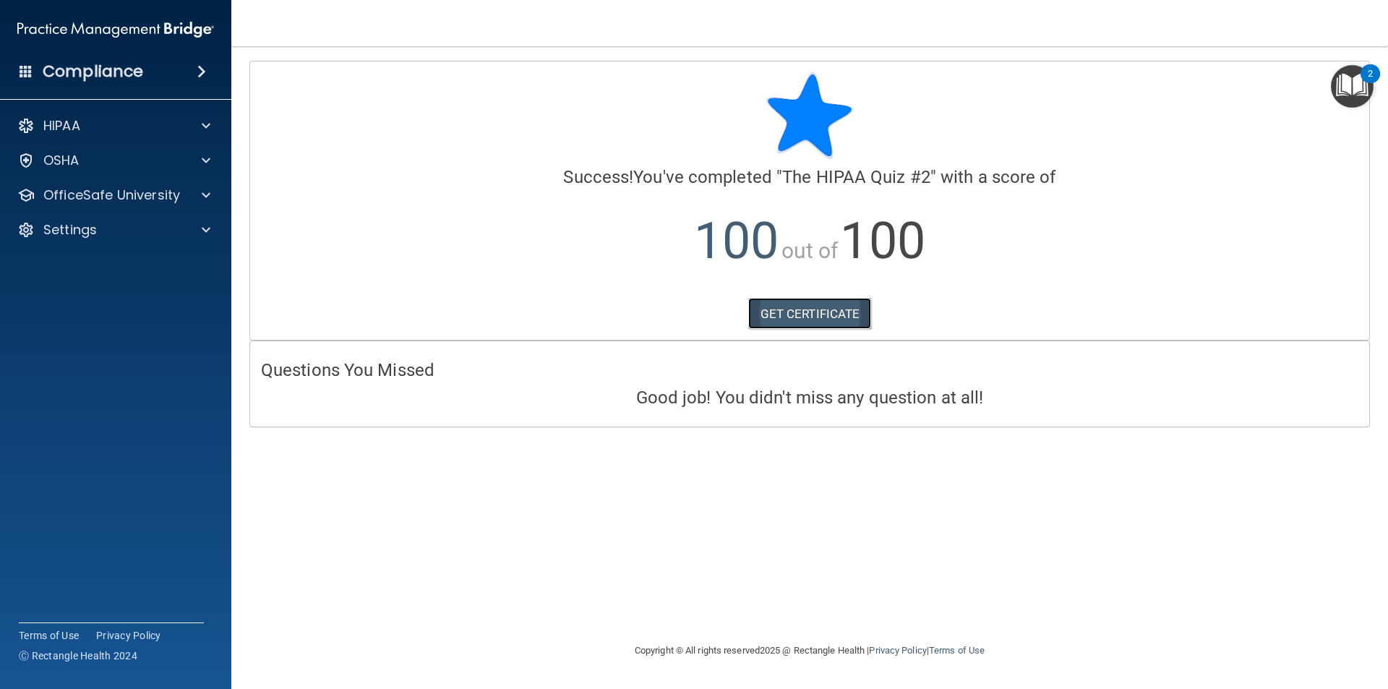
click at [808, 310] on link "GET CERTIFICATE" at bounding box center [810, 314] width 124 height 32
